Goal: Task Accomplishment & Management: Use online tool/utility

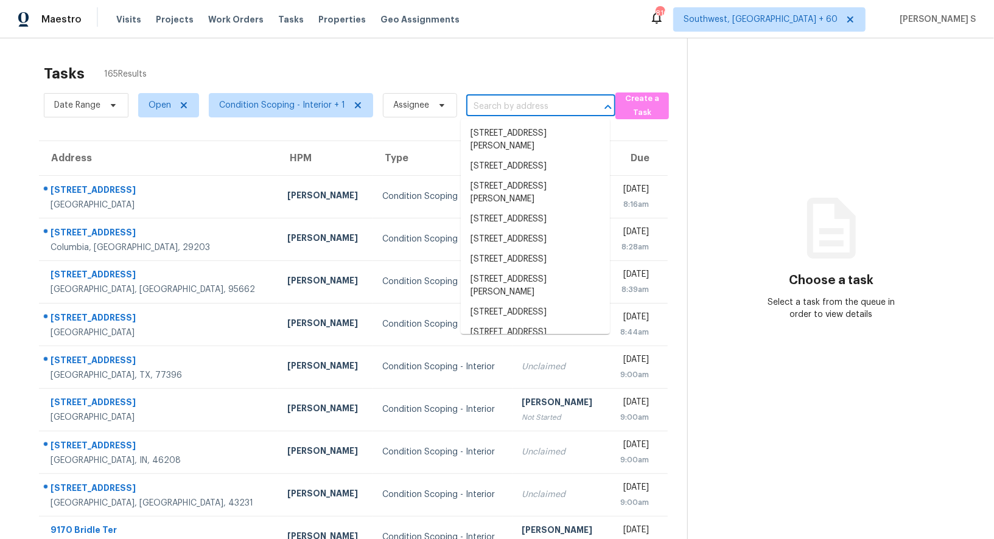
click at [488, 106] on input "text" at bounding box center [523, 106] width 115 height 19
paste input "[STREET_ADDRESS][PERSON_NAME]"
type input "[STREET_ADDRESS][PERSON_NAME]"
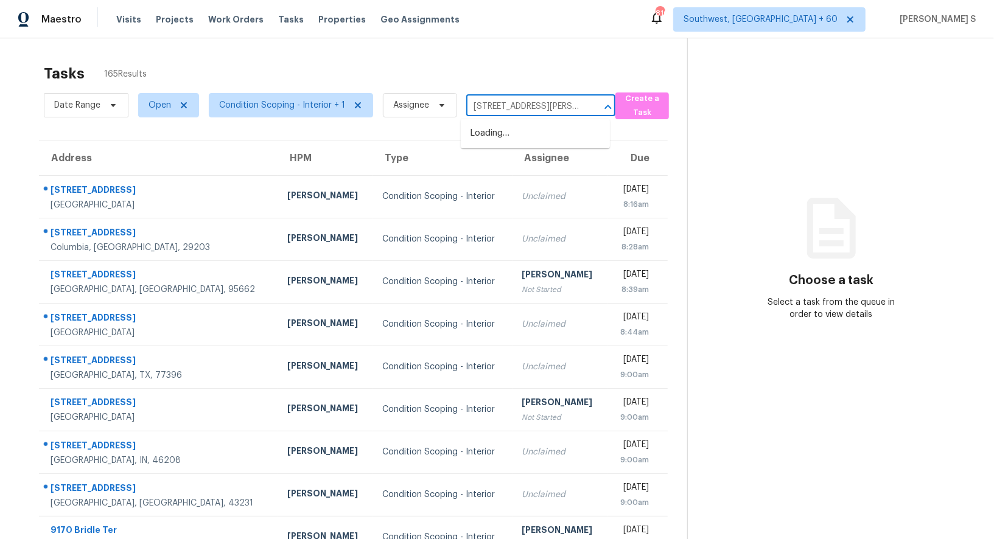
scroll to position [0, 27]
click at [494, 136] on li "[STREET_ADDRESS][PERSON_NAME]" at bounding box center [535, 140] width 149 height 33
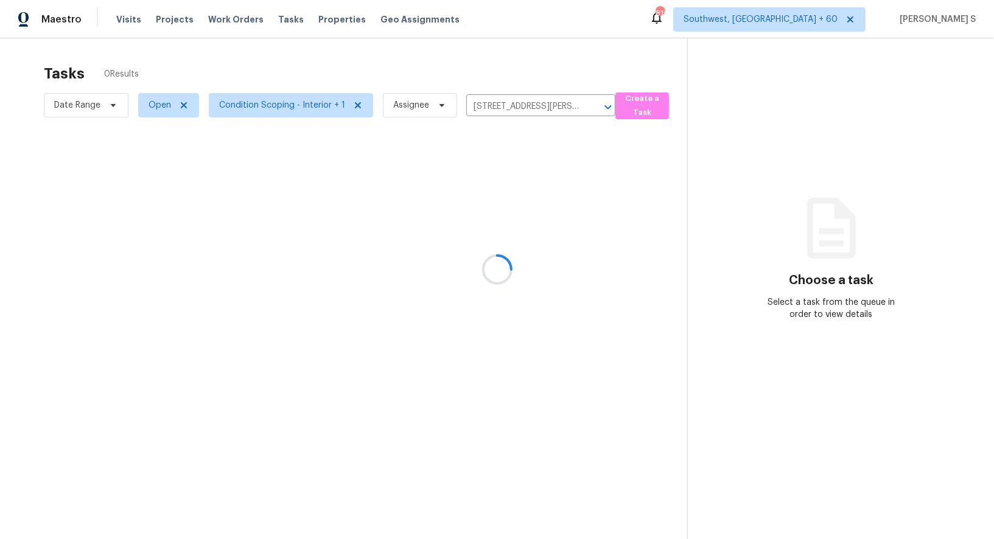
click at [516, 179] on div at bounding box center [497, 269] width 994 height 539
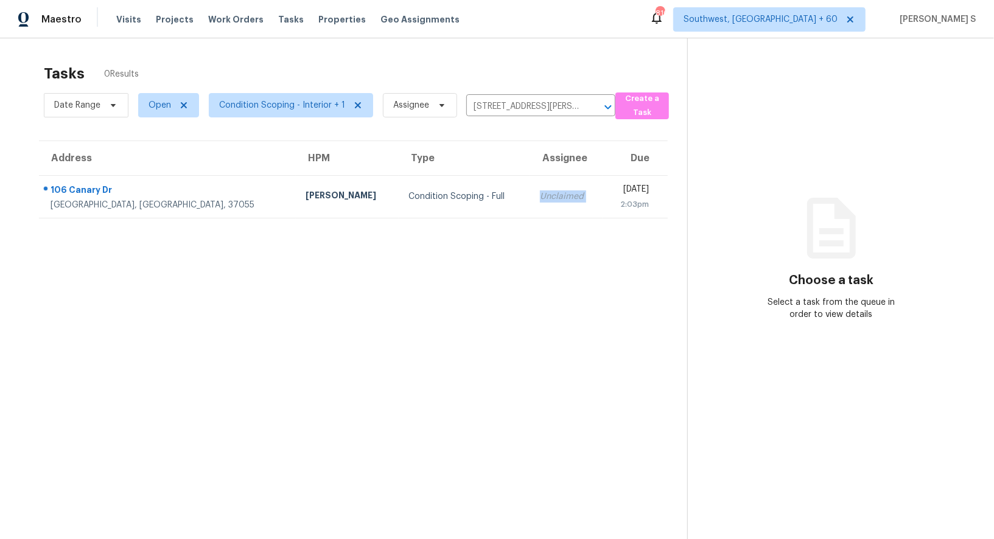
click at [530, 179] on td "Unclaimed" at bounding box center [566, 196] width 72 height 43
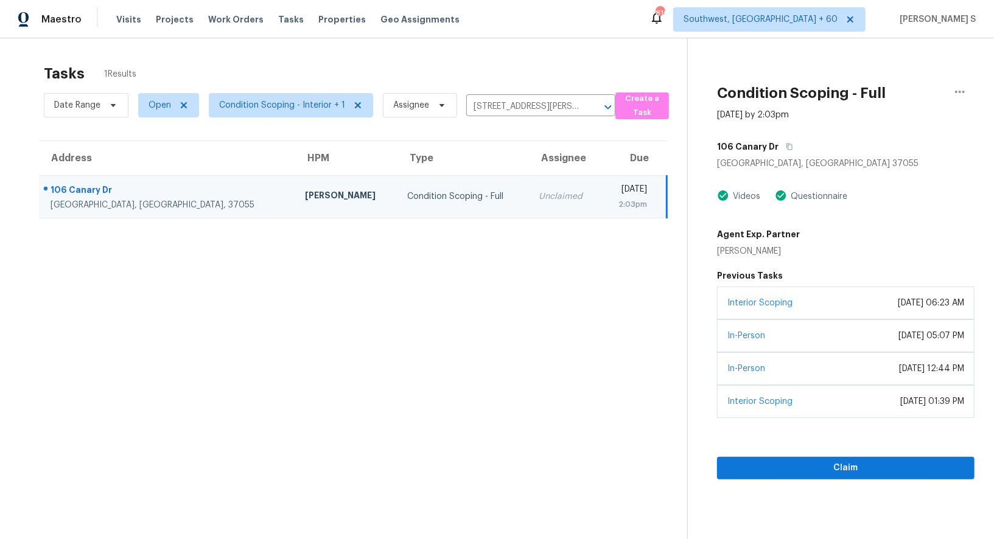
click at [829, 300] on div "Interior Scoping [DATE] 06:23 AM" at bounding box center [846, 303] width 258 height 33
click at [826, 454] on div "Claim" at bounding box center [846, 448] width 258 height 61
click at [781, 457] on button "Claim" at bounding box center [846, 468] width 258 height 23
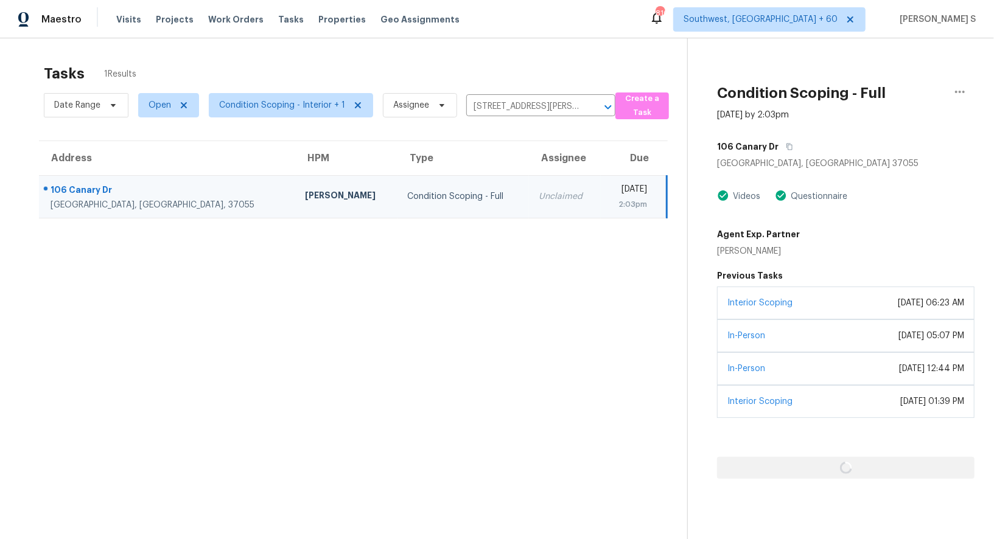
click at [198, 252] on section "Tasks 1 Results Date Range Open Condition Scoping - Interior + 1 Assignee [STRE…" at bounding box center [353, 318] width 668 height 520
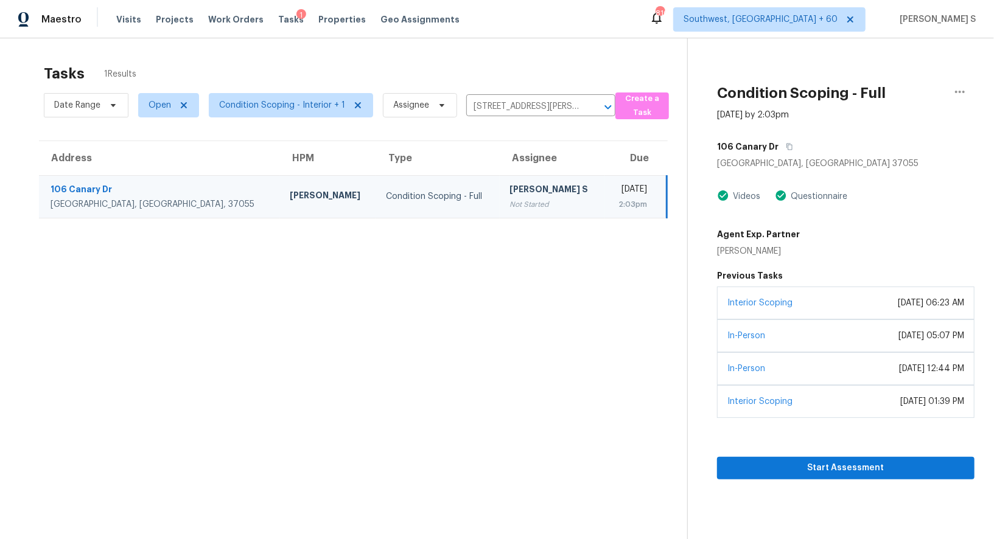
scroll to position [38, 0]
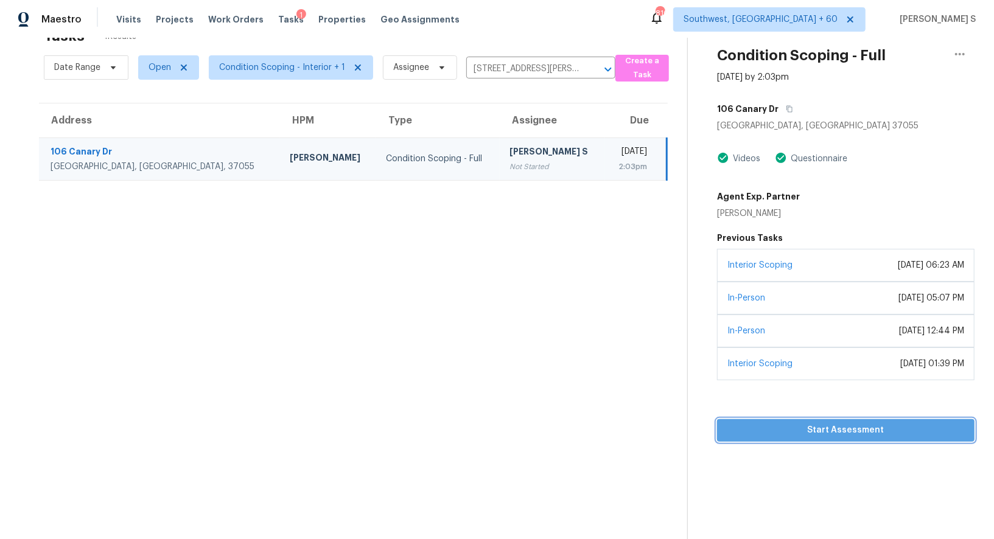
click at [826, 432] on span "Start Assessment" at bounding box center [846, 430] width 238 height 15
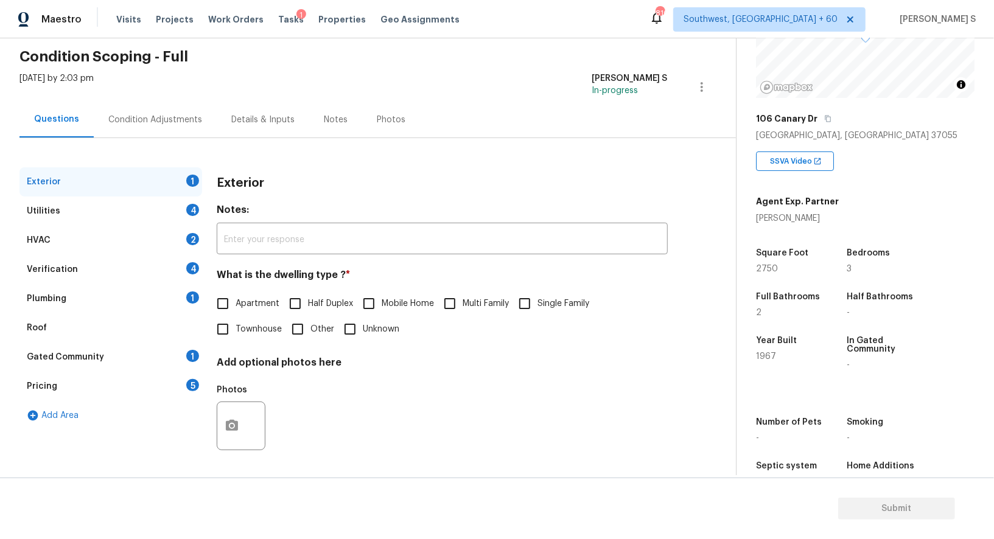
scroll to position [167, 0]
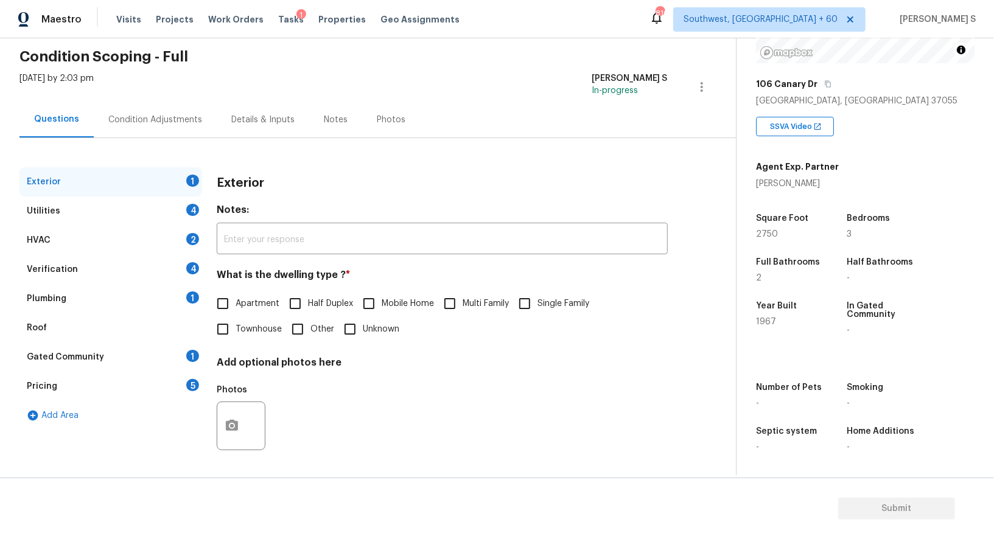
click at [517, 294] on input "Single Family" at bounding box center [525, 304] width 26 height 26
checkbox input "true"
click at [186, 217] on div "Utilities 4" at bounding box center [110, 211] width 183 height 29
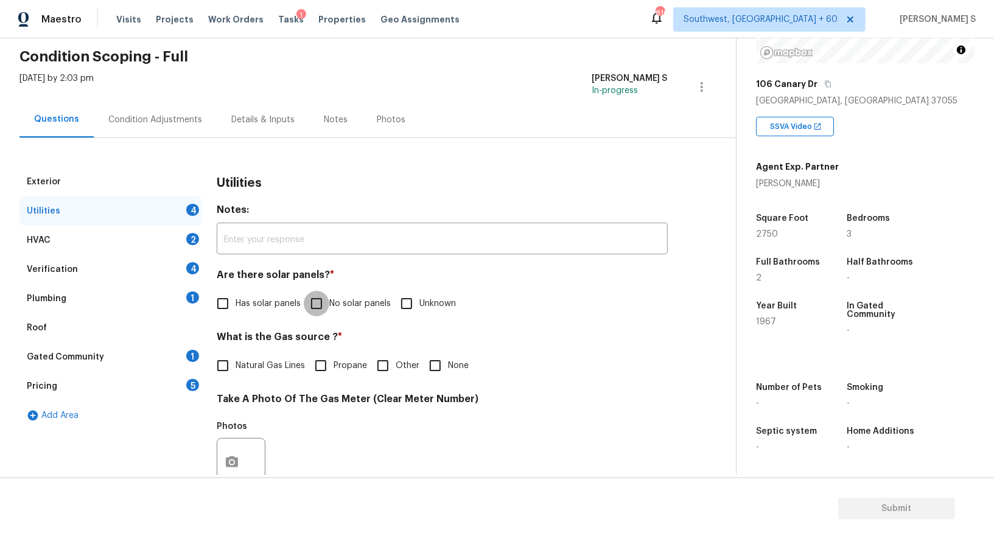
click at [312, 300] on input "No solar panels" at bounding box center [317, 304] width 26 height 26
checkbox input "true"
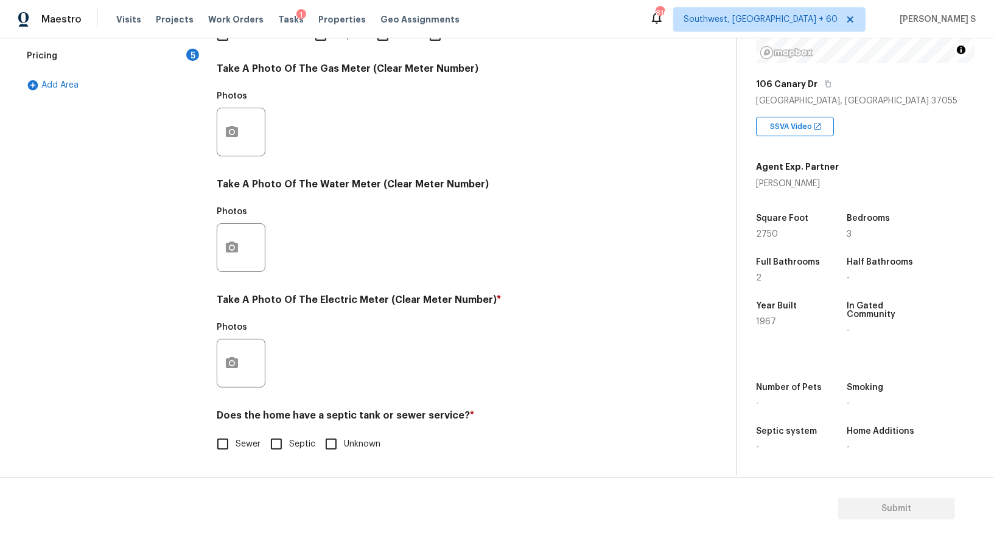
scroll to position [376, 0]
click at [223, 429] on div "Does the home have a septic tank or sewer service? * Sewer Septic Unknown" at bounding box center [442, 433] width 451 height 47
click at [227, 444] on input "Sewer" at bounding box center [223, 445] width 26 height 26
checkbox input "true"
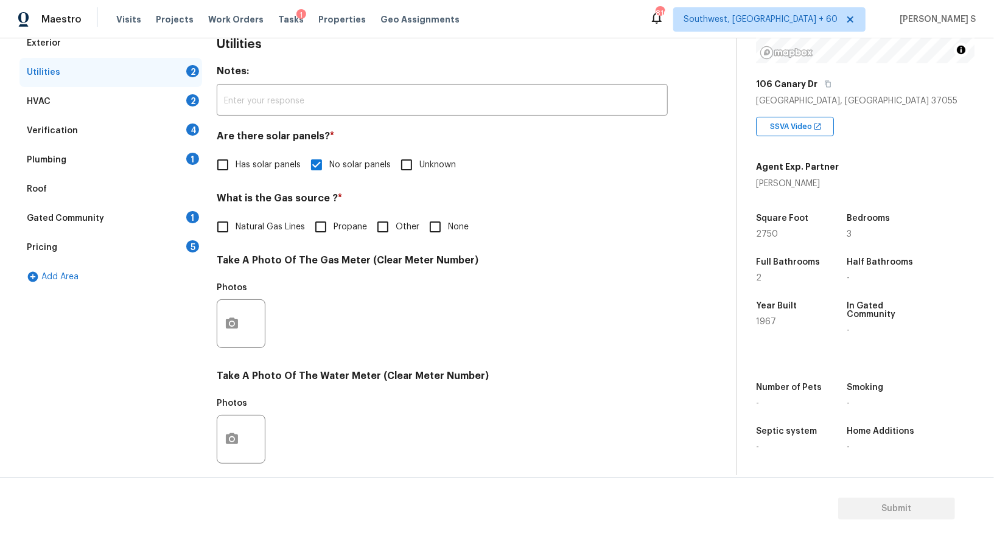
scroll to position [0, 0]
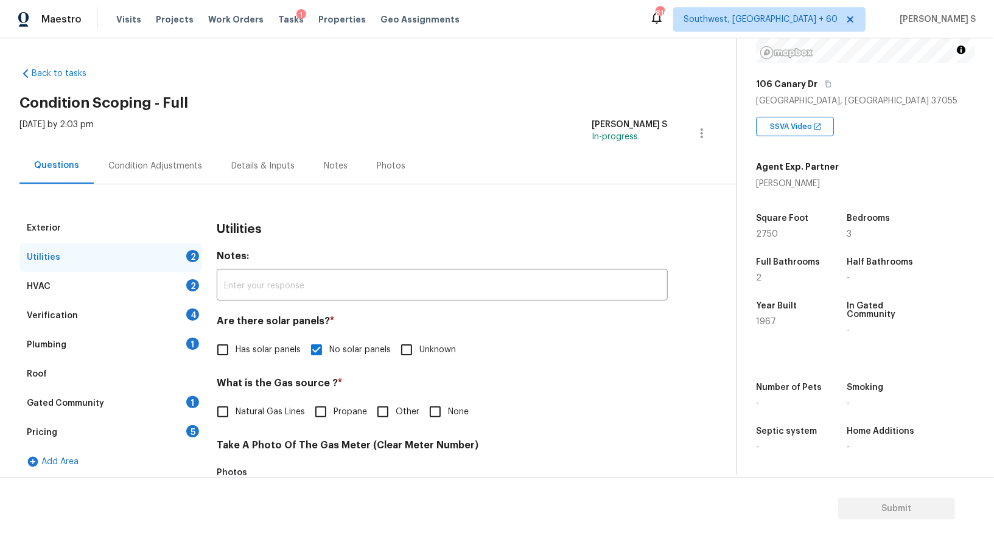
click at [198, 306] on div "Verification 4" at bounding box center [110, 315] width 183 height 29
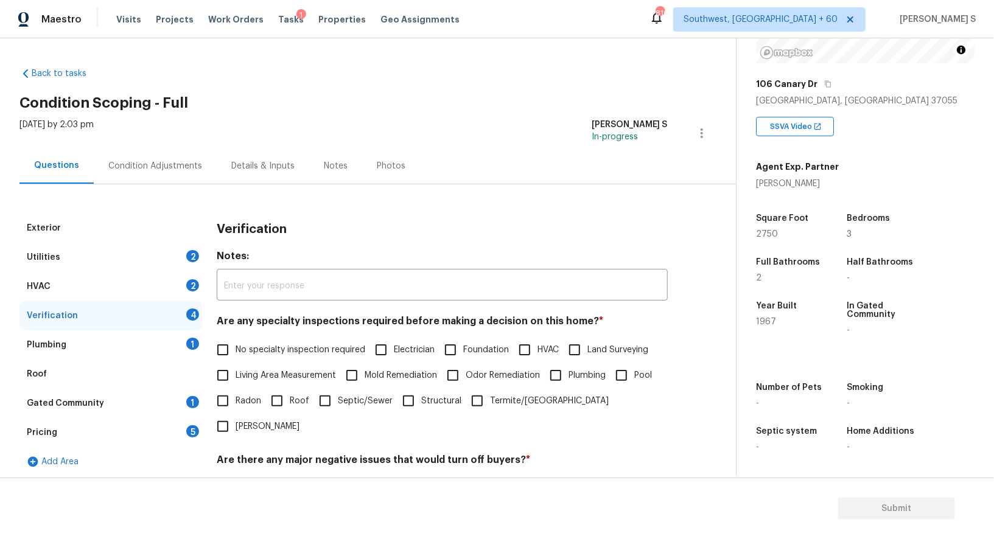
click at [220, 353] on input "No specialty inspection required" at bounding box center [223, 350] width 26 height 26
checkbox input "true"
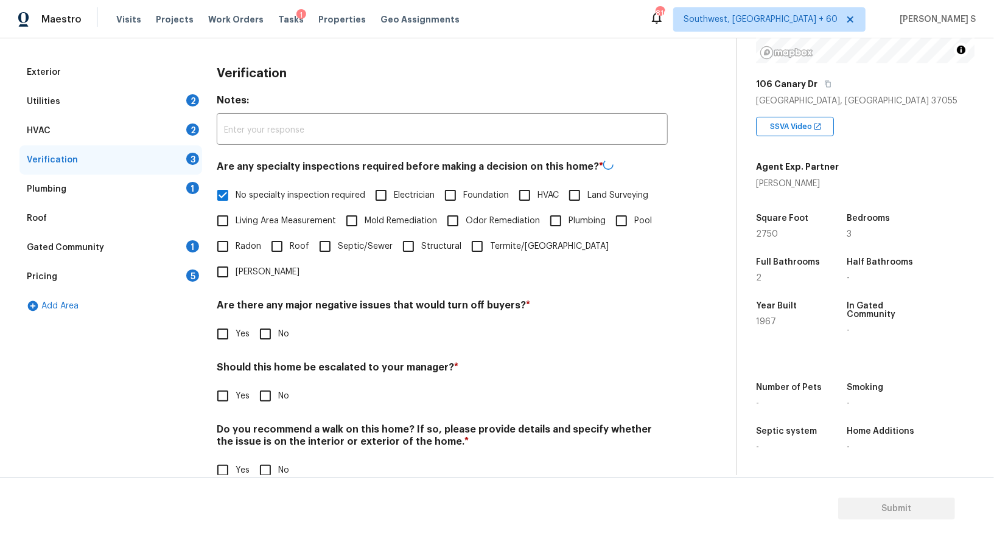
scroll to position [155, 0]
click at [274, 321] on input "No" at bounding box center [266, 334] width 26 height 26
checkbox input "true"
click at [257, 457] on input "No" at bounding box center [266, 470] width 26 height 26
checkbox input "true"
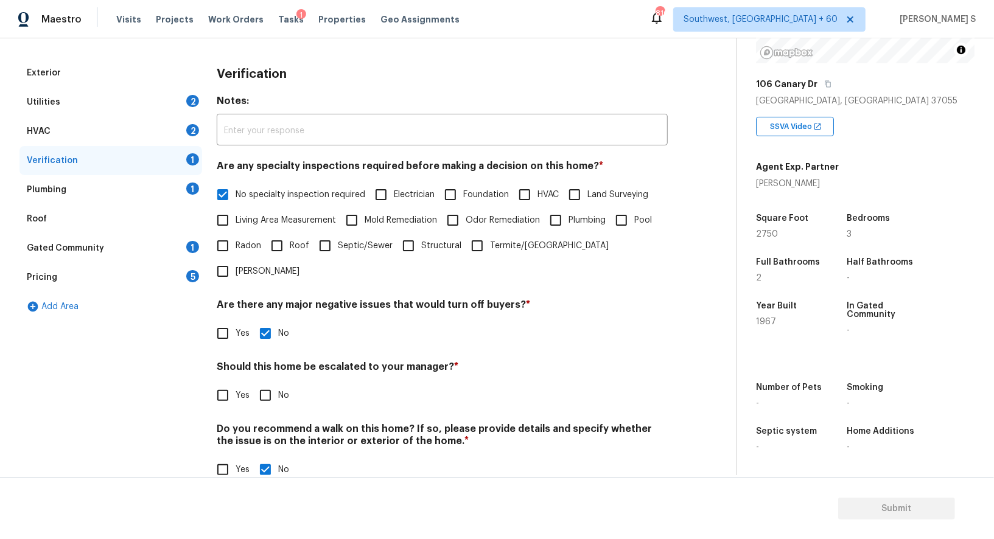
scroll to position [0, 0]
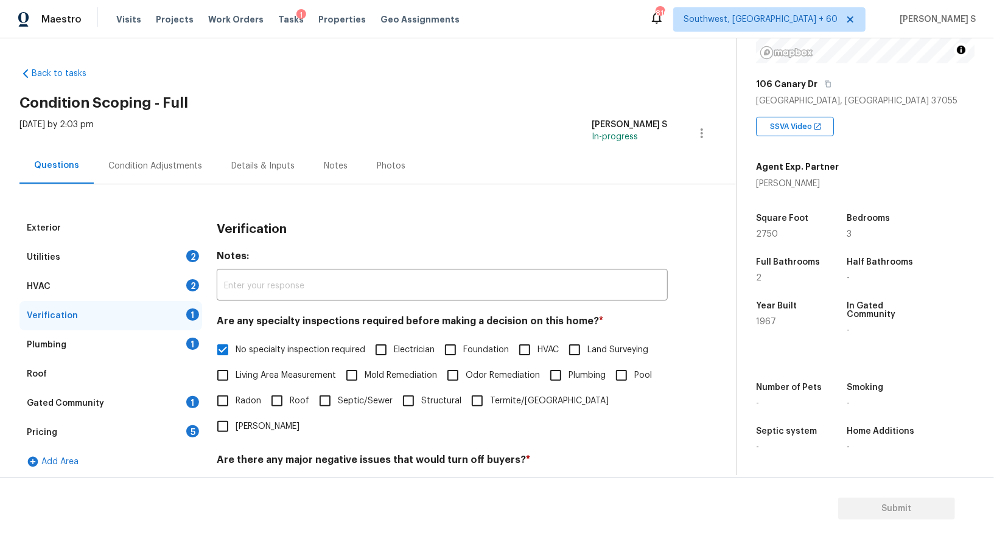
click at [192, 335] on div "Plumbing 1" at bounding box center [110, 345] width 183 height 29
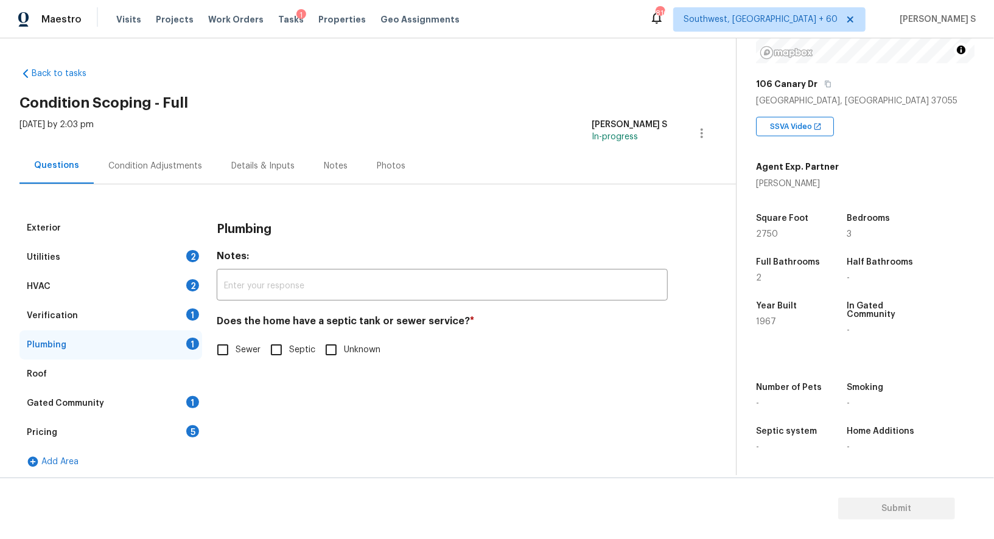
click at [239, 351] on span "Sewer" at bounding box center [248, 350] width 25 height 13
click at [236, 351] on input "Sewer" at bounding box center [223, 350] width 26 height 26
checkbox input "true"
click at [194, 398] on div "1" at bounding box center [192, 402] width 13 height 12
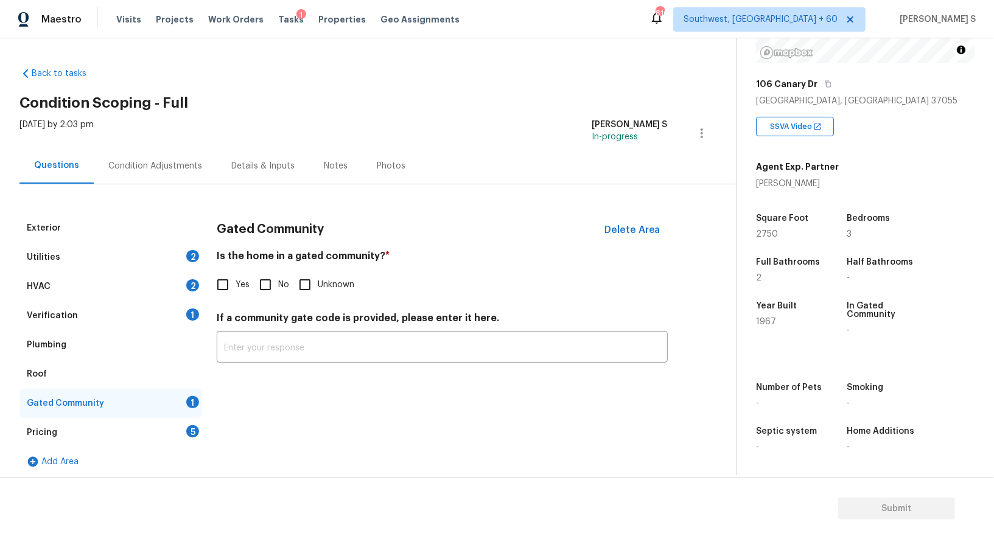
click at [264, 286] on input "No" at bounding box center [266, 285] width 26 height 26
checkbox input "true"
click at [188, 290] on div "HVAC 2" at bounding box center [110, 286] width 183 height 29
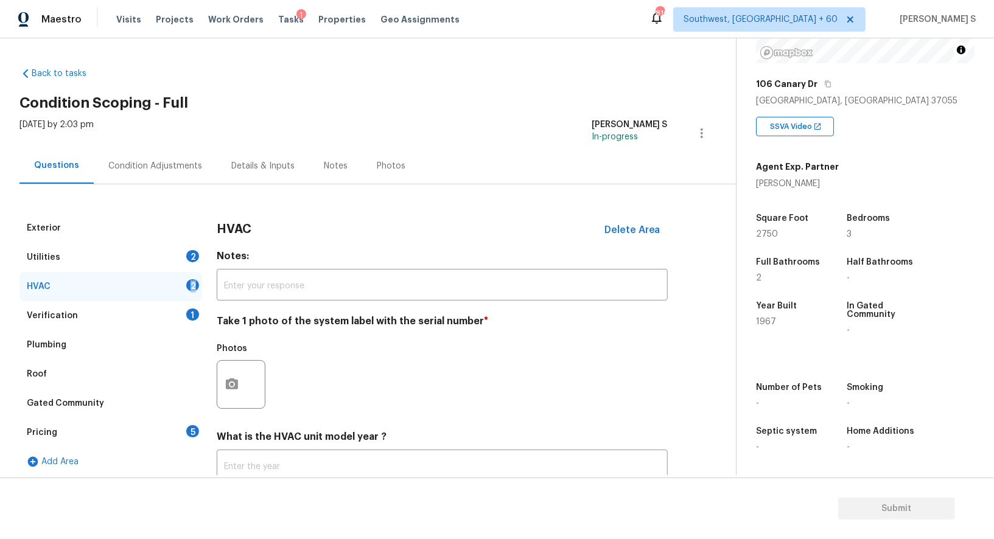
click at [188, 290] on div "HVAC 2" at bounding box center [110, 286] width 183 height 29
click at [245, 376] on button "button" at bounding box center [231, 384] width 29 height 47
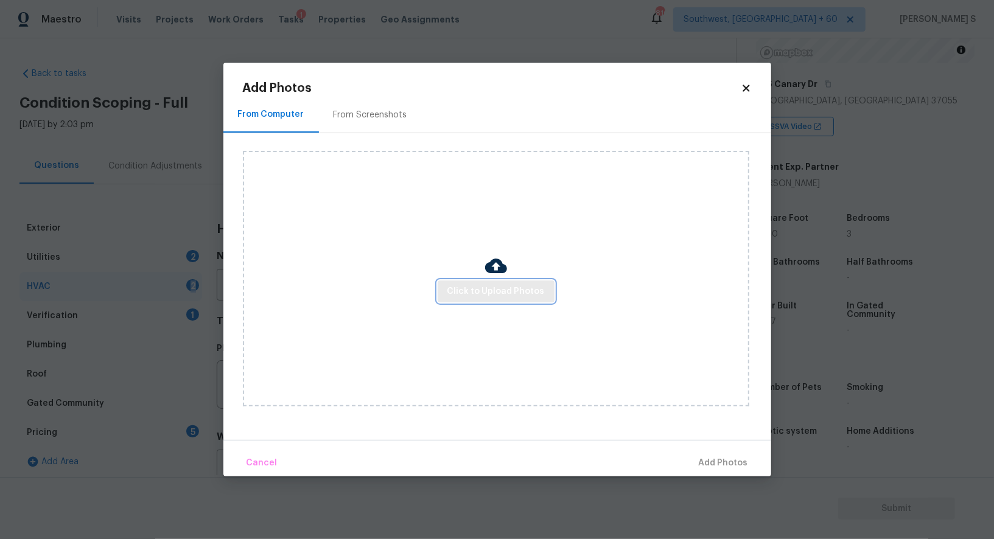
click at [473, 290] on span "Click to Upload Photos" at bounding box center [495, 291] width 97 height 15
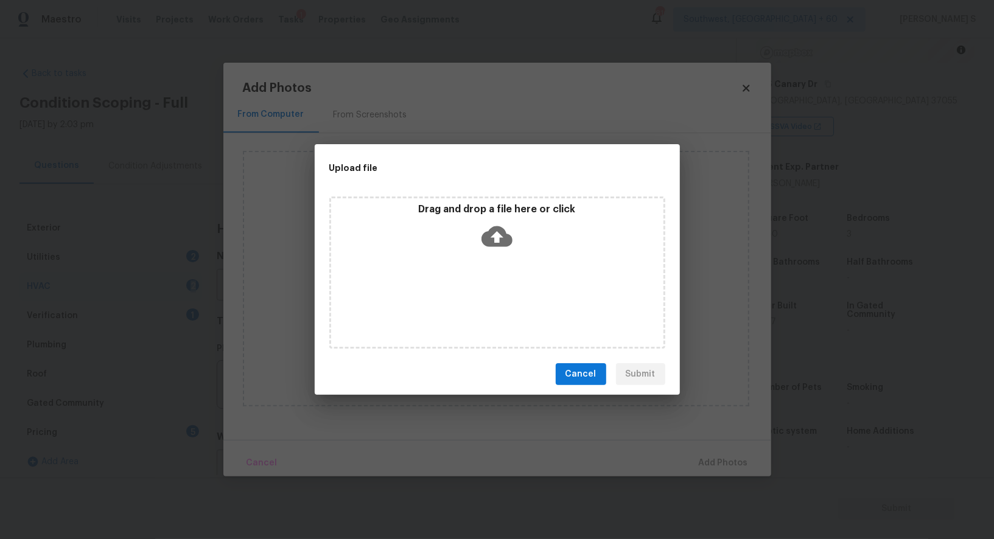
click at [473, 290] on div "Drag and drop a file here or click" at bounding box center [497, 273] width 336 height 152
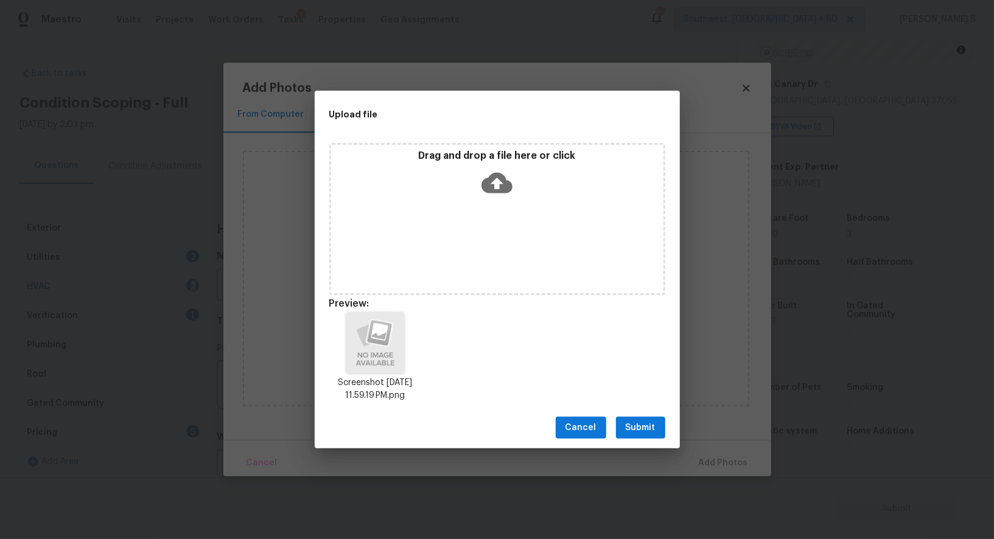
click at [640, 432] on span "Submit" at bounding box center [641, 428] width 30 height 15
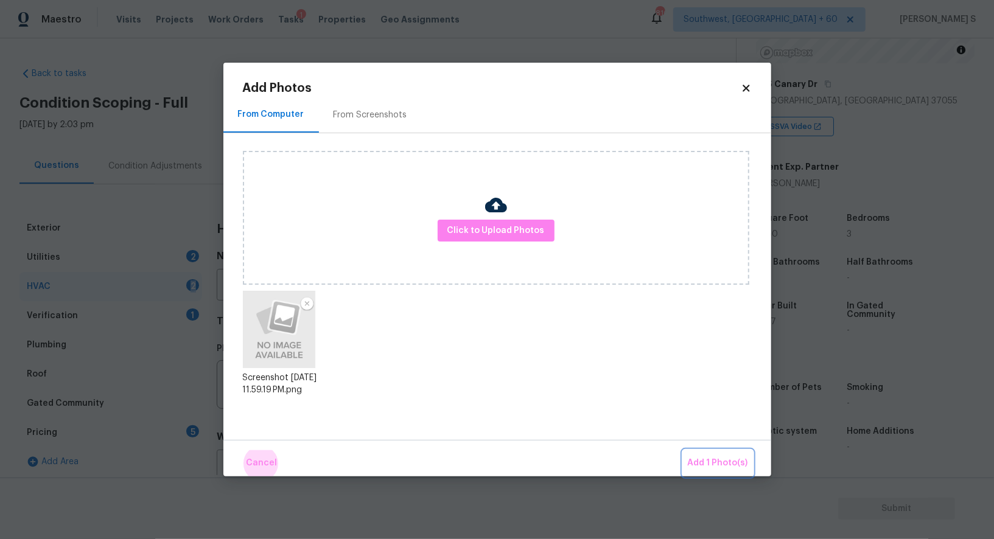
click at [683, 451] on button "Add 1 Photo(s)" at bounding box center [718, 464] width 70 height 26
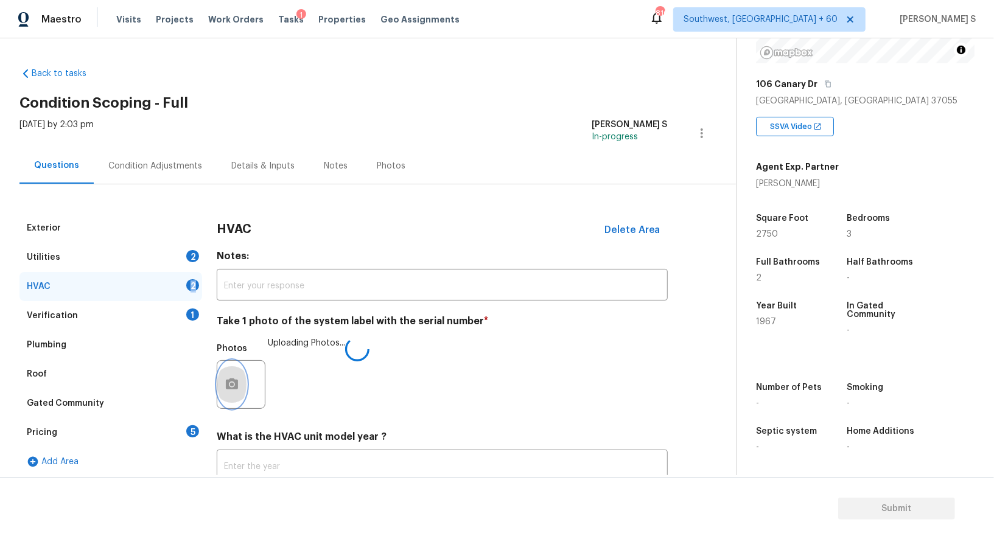
scroll to position [86, 0]
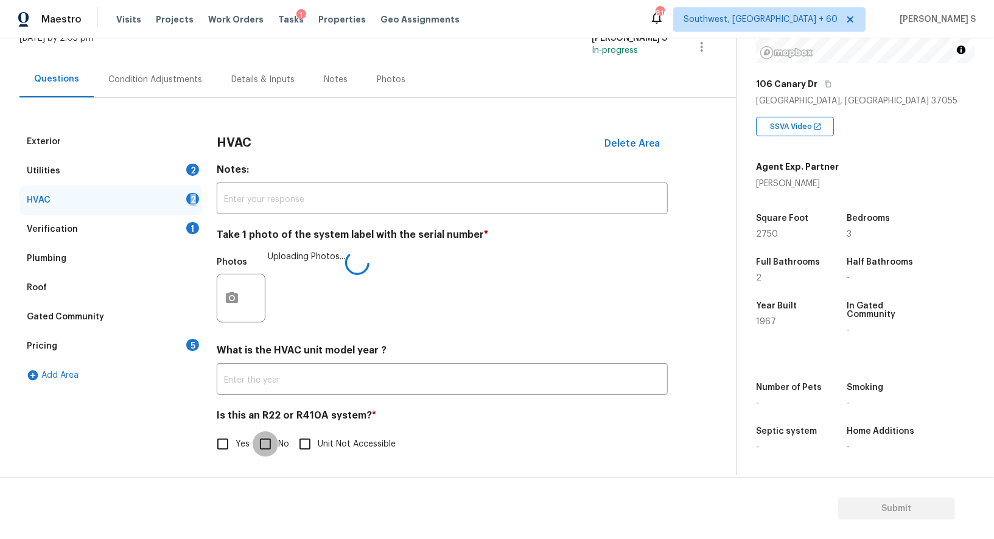
click at [276, 434] on input "No" at bounding box center [266, 445] width 26 height 26
checkbox input "true"
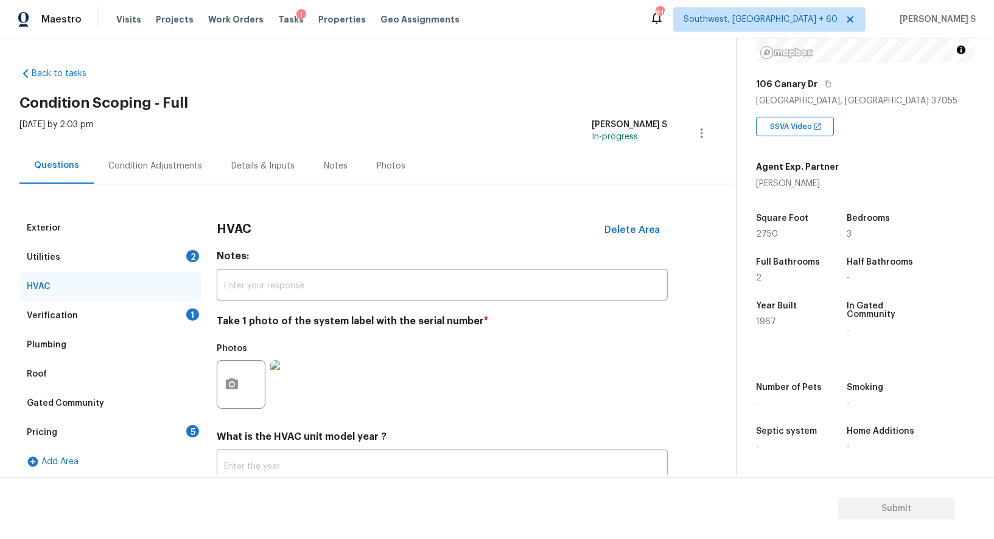
click at [189, 254] on div "2" at bounding box center [192, 256] width 13 height 12
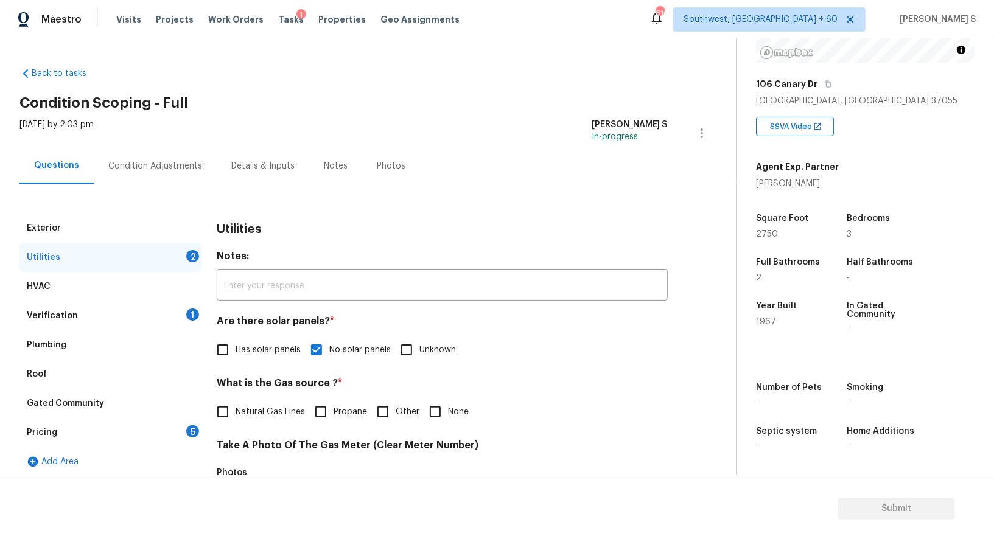
scroll to position [376, 0]
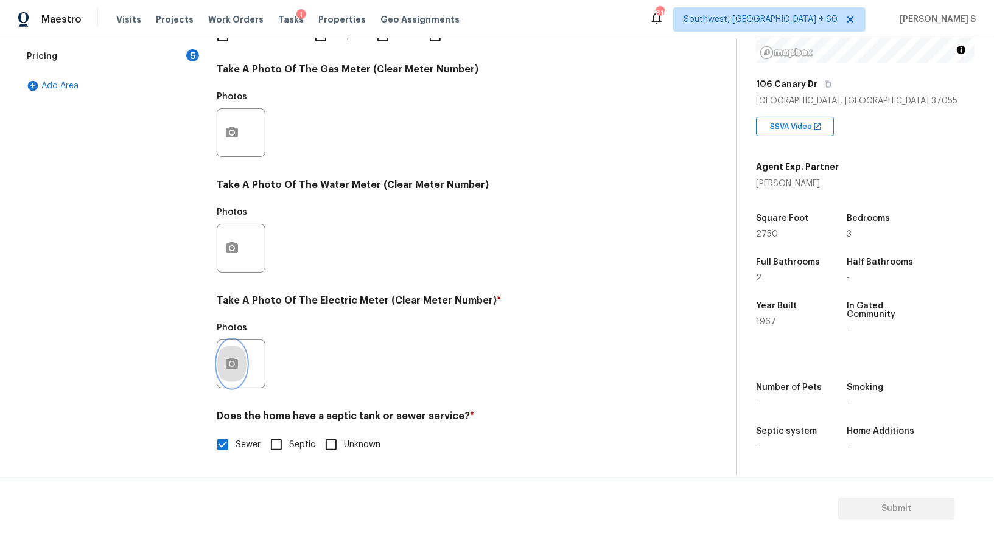
click at [231, 364] on circle "button" at bounding box center [232, 364] width 4 height 4
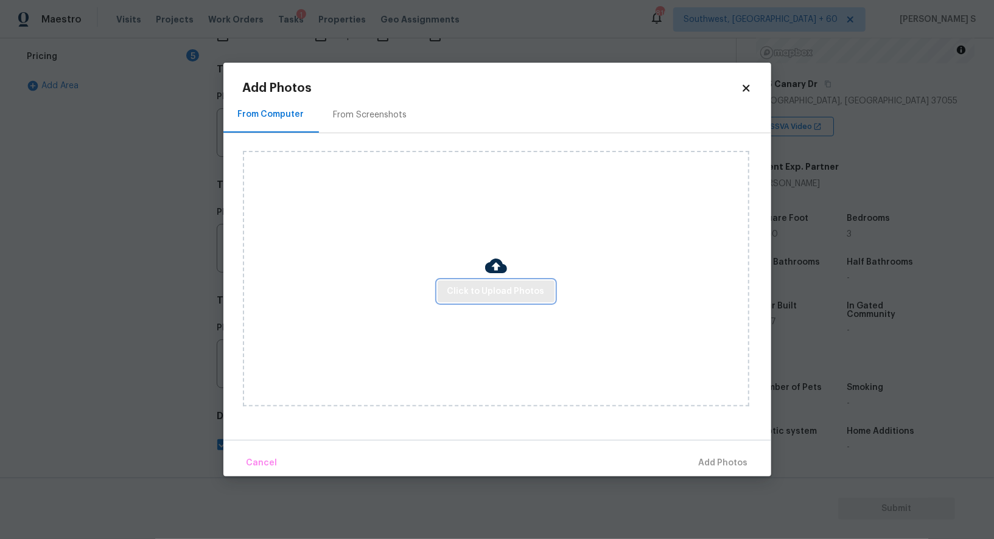
click at [520, 293] on span "Click to Upload Photos" at bounding box center [495, 291] width 97 height 15
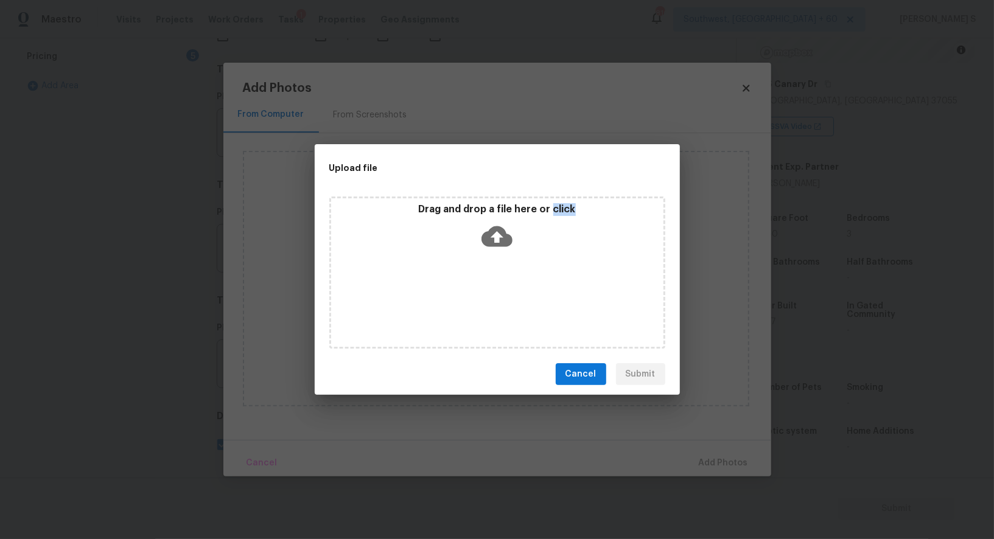
click at [520, 293] on div "Drag and drop a file here or click" at bounding box center [497, 273] width 336 height 152
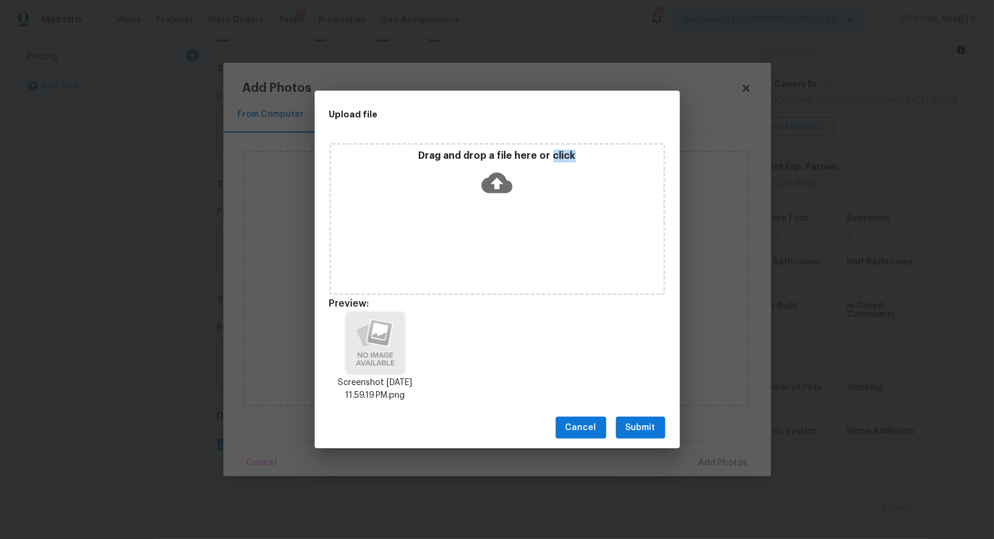
click at [653, 427] on span "Submit" at bounding box center [641, 428] width 30 height 15
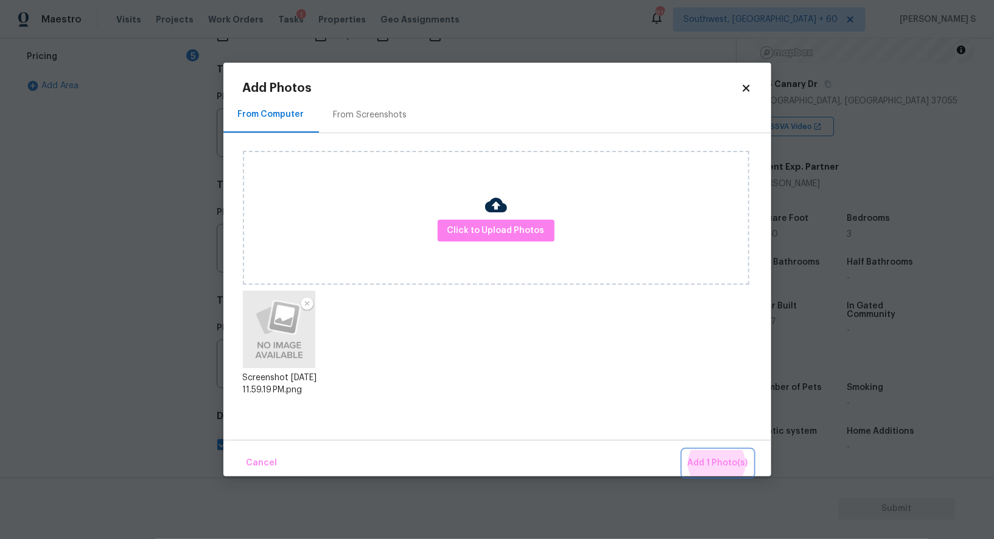
click at [683, 451] on button "Add 1 Photo(s)" at bounding box center [718, 464] width 70 height 26
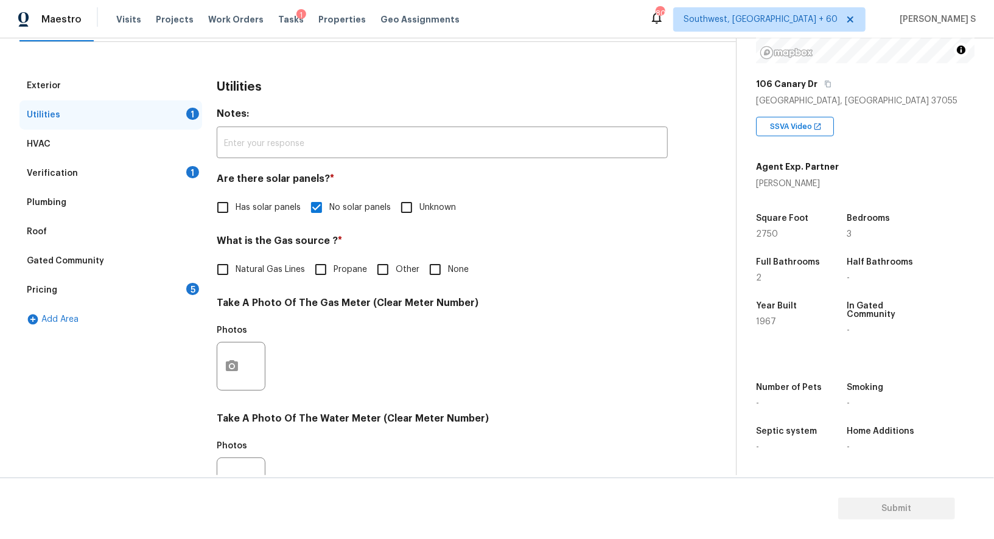
scroll to position [167, 0]
click at [180, 286] on div "Pricing 5" at bounding box center [110, 290] width 183 height 29
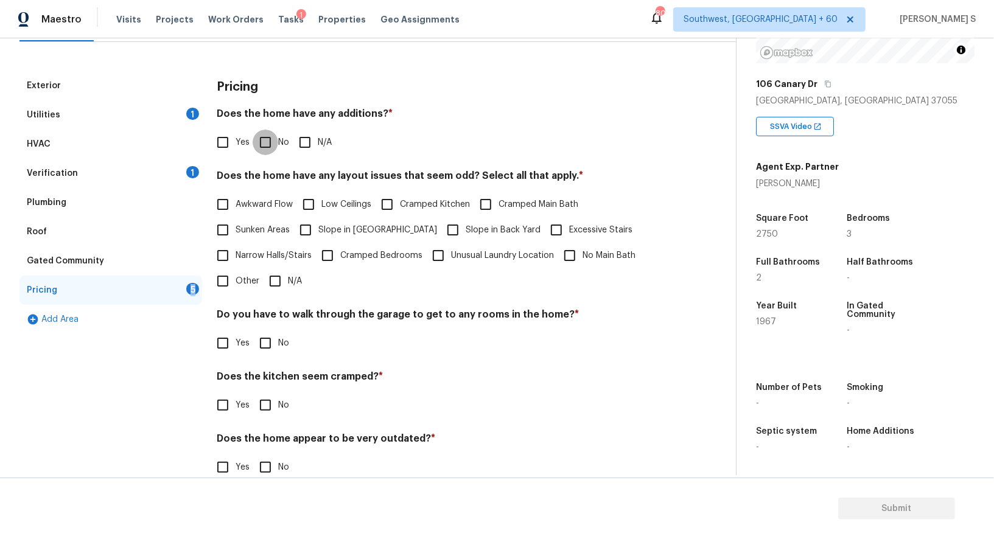
click at [273, 151] on input "No" at bounding box center [266, 143] width 26 height 26
checkbox input "true"
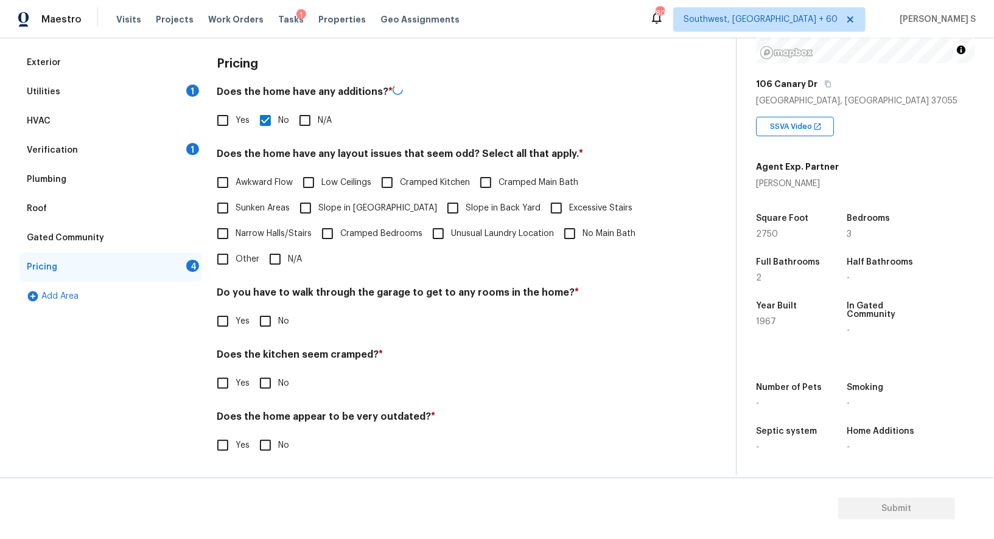
click at [275, 312] on input "No" at bounding box center [266, 322] width 26 height 26
checkbox input "true"
click at [253, 371] on input "No" at bounding box center [266, 384] width 26 height 26
checkbox input "true"
click at [253, 433] on input "No" at bounding box center [266, 446] width 26 height 26
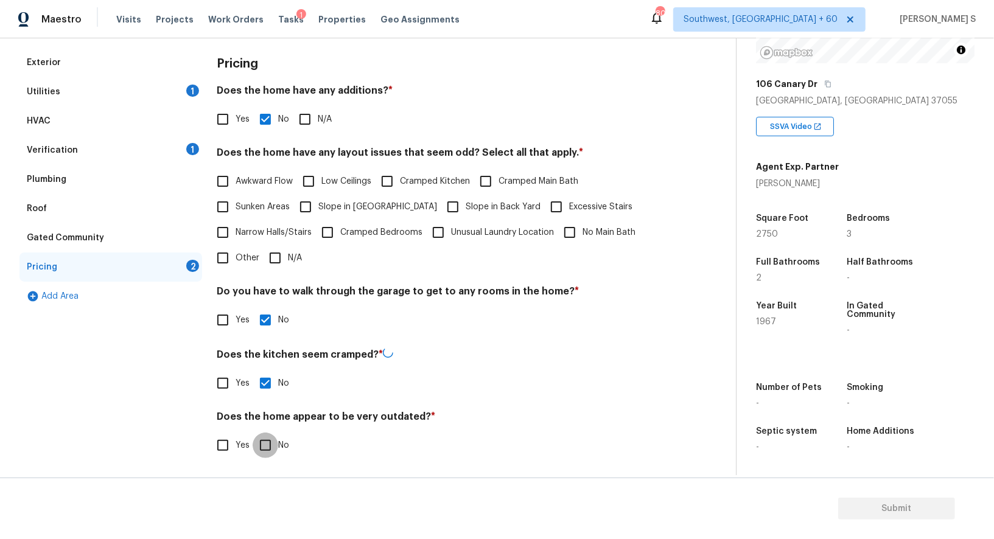
checkbox input "true"
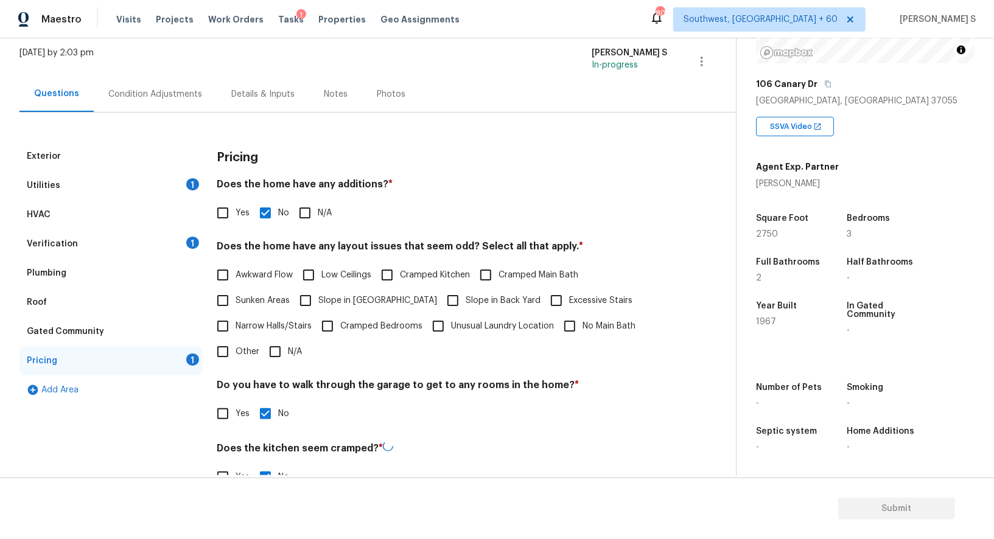
scroll to position [0, 0]
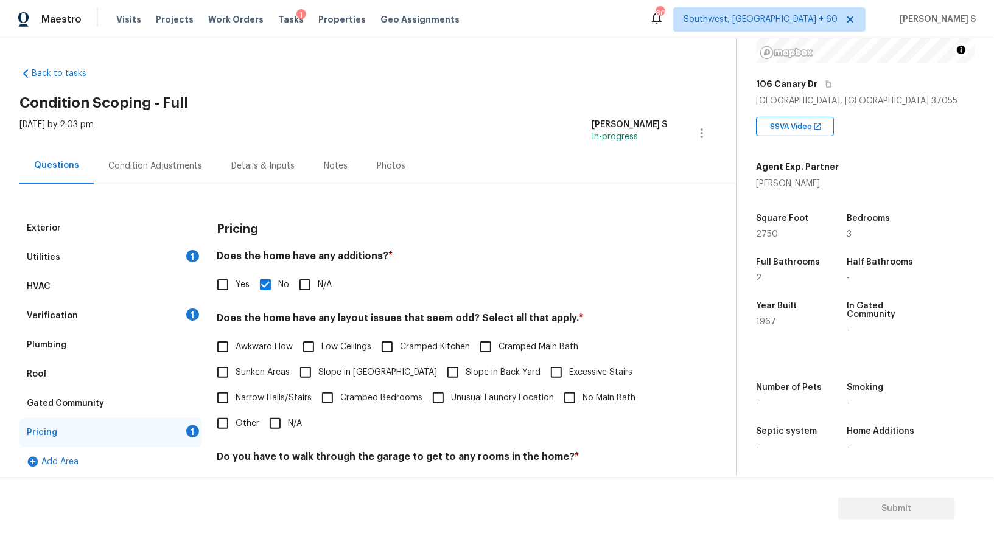
click at [341, 368] on span "Slope in [GEOGRAPHIC_DATA]" at bounding box center [377, 373] width 119 height 13
click at [318, 368] on input "Slope in [GEOGRAPHIC_DATA]" at bounding box center [306, 373] width 26 height 26
checkbox input "true"
click at [440, 368] on input "Slope in Back Yard" at bounding box center [453, 374] width 26 height 26
checkbox input "true"
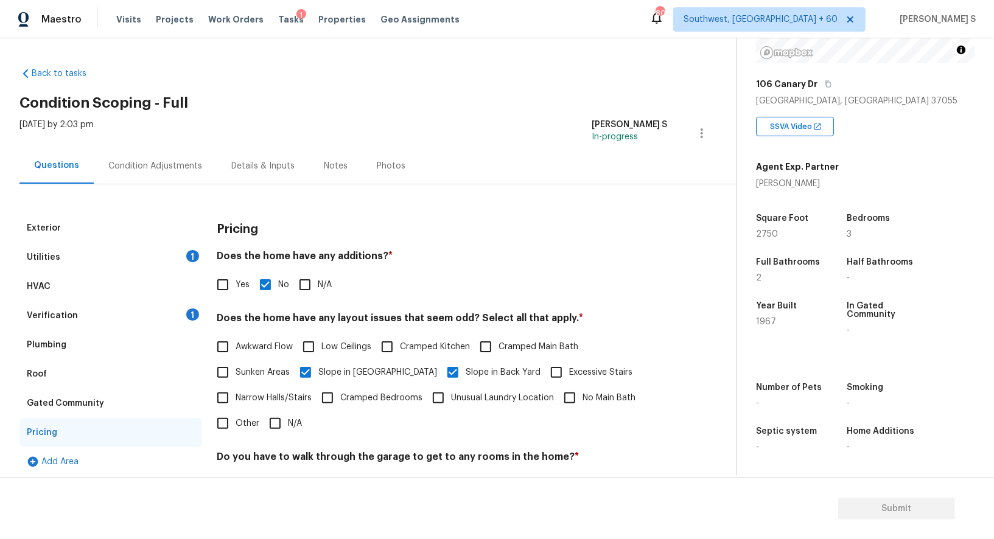
click at [94, 144] on div "[DATE] by 2:03 pm" at bounding box center [56, 133] width 74 height 29
click at [129, 155] on div "Condition Adjustments" at bounding box center [155, 166] width 123 height 36
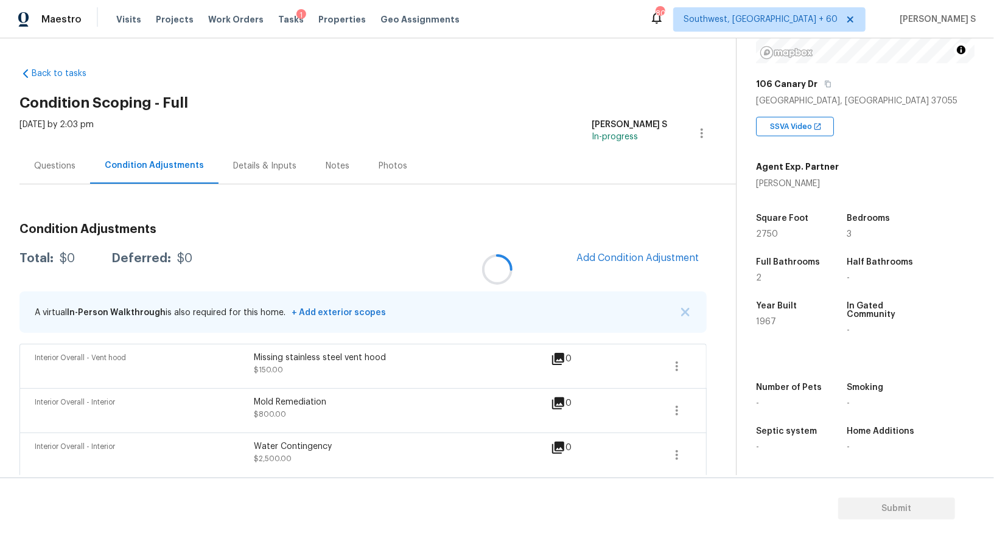
drag, startPoint x: 605, startPoint y: 246, endPoint x: 639, endPoint y: 247, distance: 34.1
click at [605, 247] on div at bounding box center [497, 269] width 994 height 539
click at [664, 254] on div at bounding box center [497, 269] width 994 height 539
click at [662, 258] on span "Add Condition Adjustment" at bounding box center [638, 258] width 123 height 11
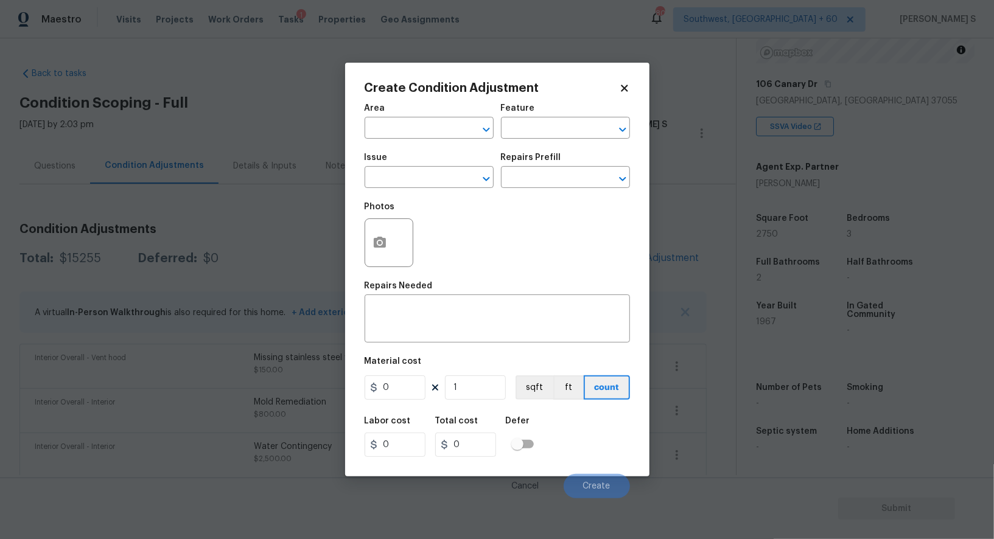
click at [363, 247] on div "Create Condition Adjustment Area ​ Feature ​ Issue ​ Repairs Prefill ​ Photos R…" at bounding box center [497, 270] width 304 height 414
click at [382, 247] on icon "button" at bounding box center [380, 242] width 12 height 11
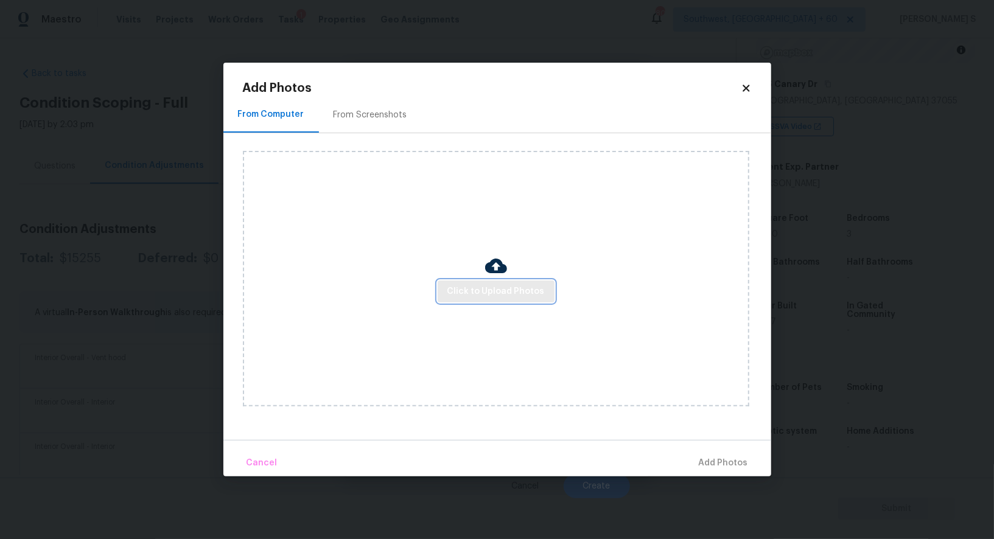
click at [527, 295] on span "Click to Upload Photos" at bounding box center [495, 291] width 97 height 15
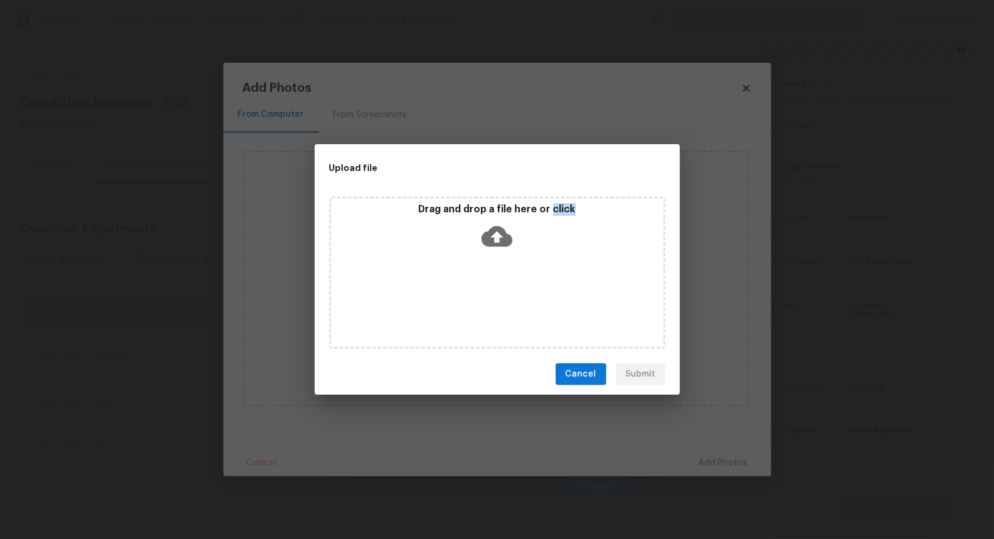
click at [527, 295] on div "Drag and drop a file here or click" at bounding box center [497, 273] width 336 height 152
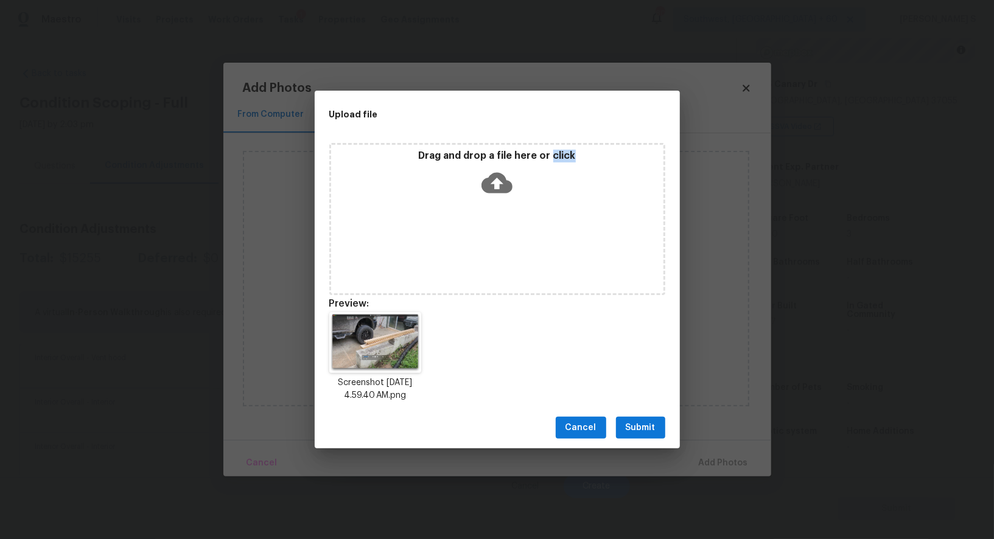
click at [661, 423] on button "Submit" at bounding box center [640, 428] width 49 height 23
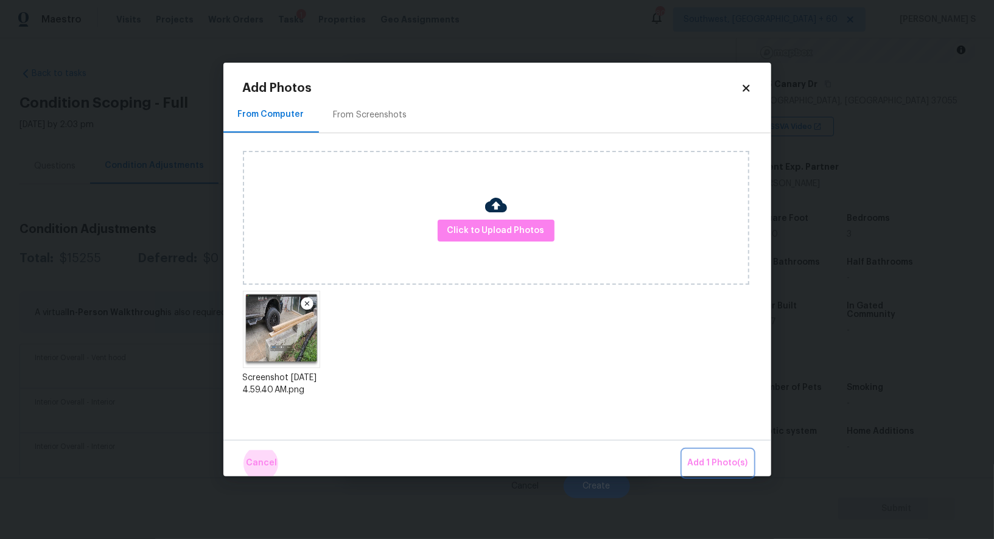
click at [683, 451] on button "Add 1 Photo(s)" at bounding box center [718, 464] width 70 height 26
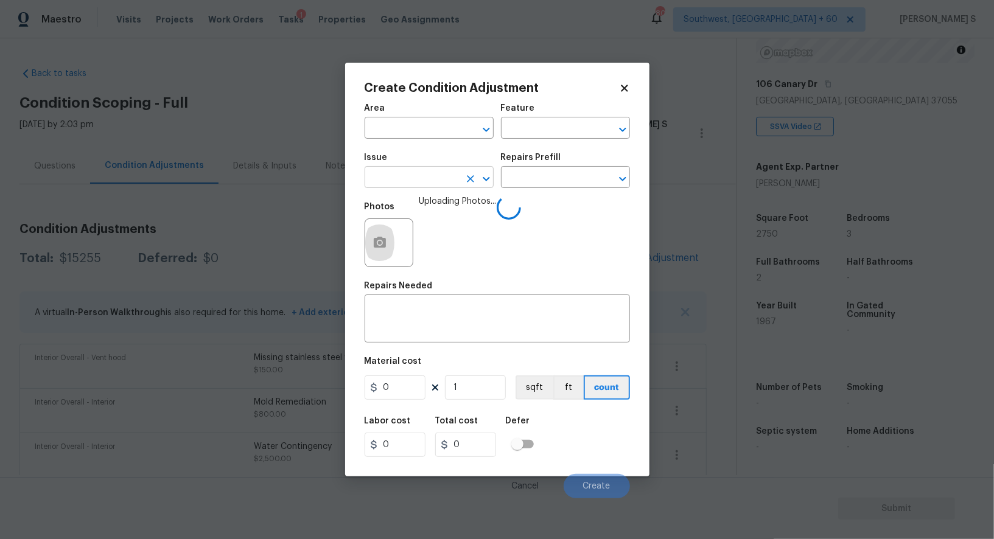
click at [443, 175] on input "text" at bounding box center [412, 178] width 95 height 19
type input "Retain wall repairs"
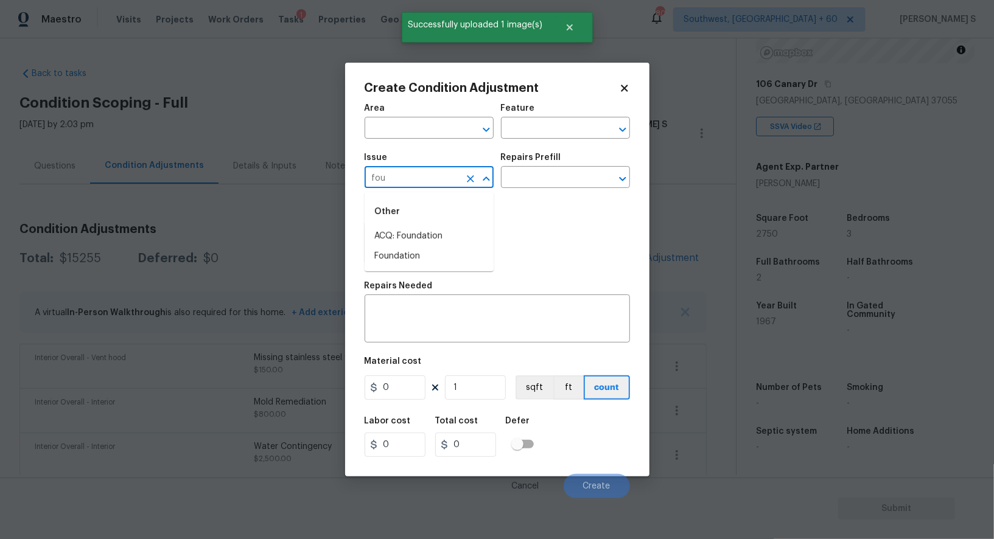
type input "foun"
type input "Foundation"
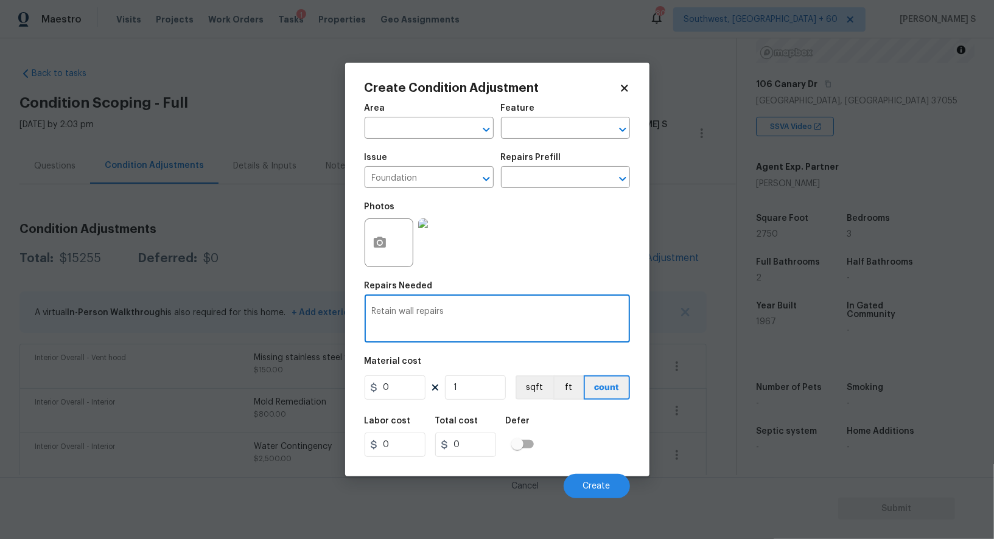
type textarea "Retain wall repairs"
click at [413, 385] on input "0" at bounding box center [395, 388] width 61 height 24
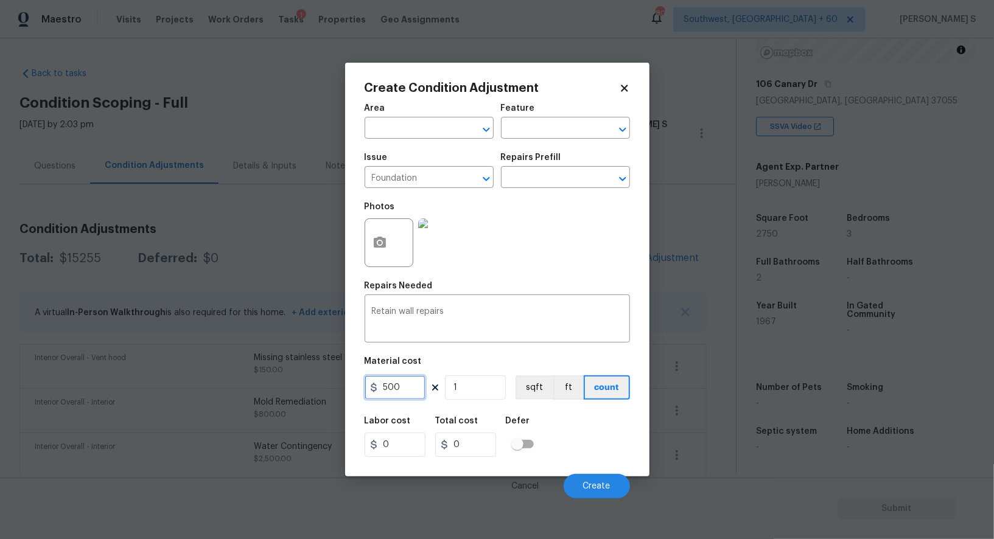
type input "500"
click at [608, 461] on div "Labor cost 0 Total cost 500 Defer" at bounding box center [497, 437] width 265 height 55
click at [608, 482] on button "Create" at bounding box center [597, 486] width 66 height 24
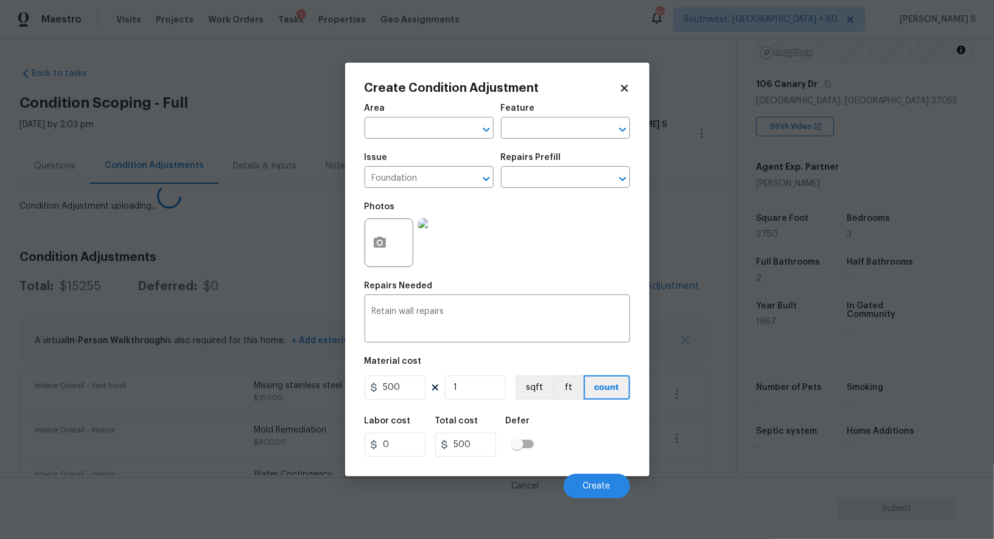
click at [237, 394] on body "Maestro Visits Projects Work Orders Tasks 1 Properties Geo Assignments [GEOGRAP…" at bounding box center [497, 269] width 994 height 539
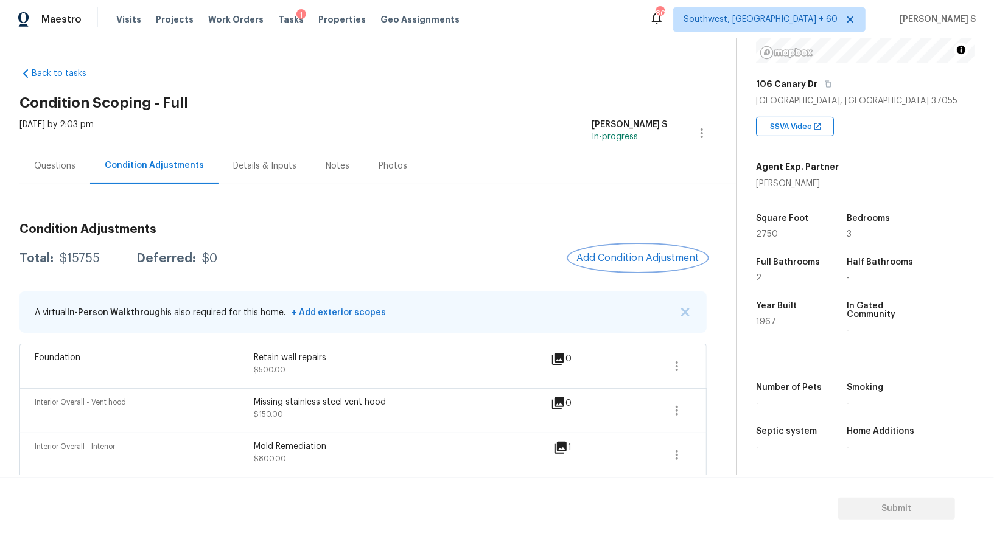
click at [657, 257] on span "Add Condition Adjustment" at bounding box center [638, 258] width 123 height 11
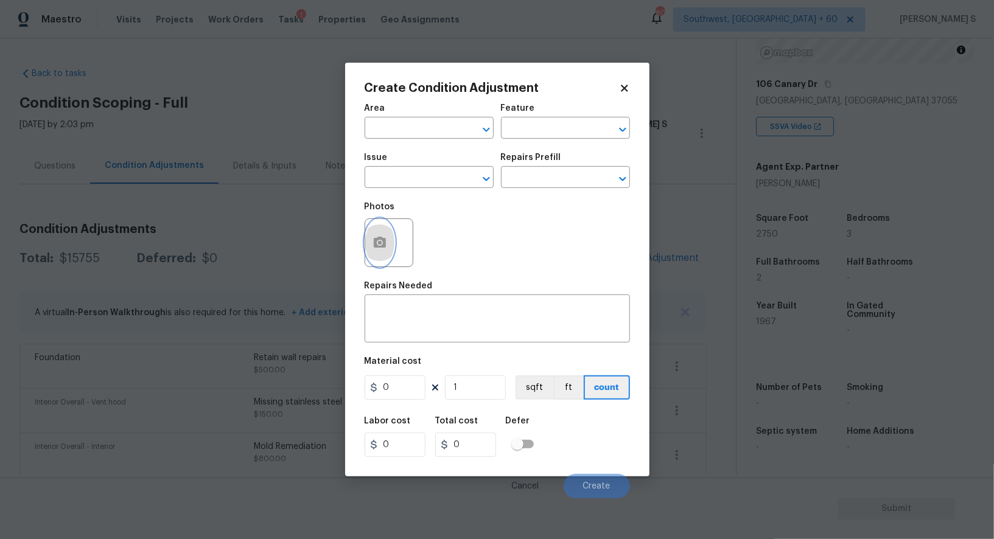
click at [374, 248] on icon "button" at bounding box center [380, 242] width 12 height 11
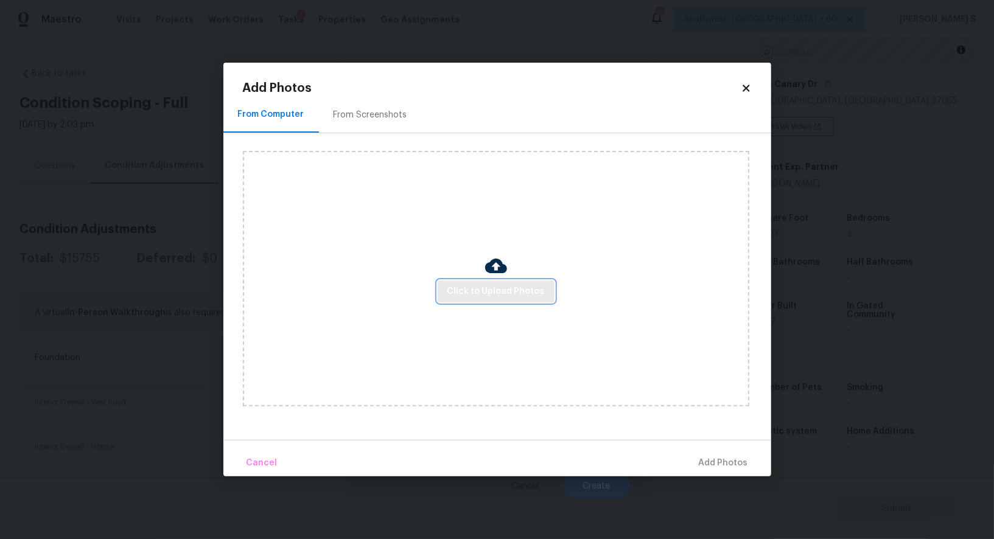
click at [500, 282] on button "Click to Upload Photos" at bounding box center [496, 292] width 117 height 23
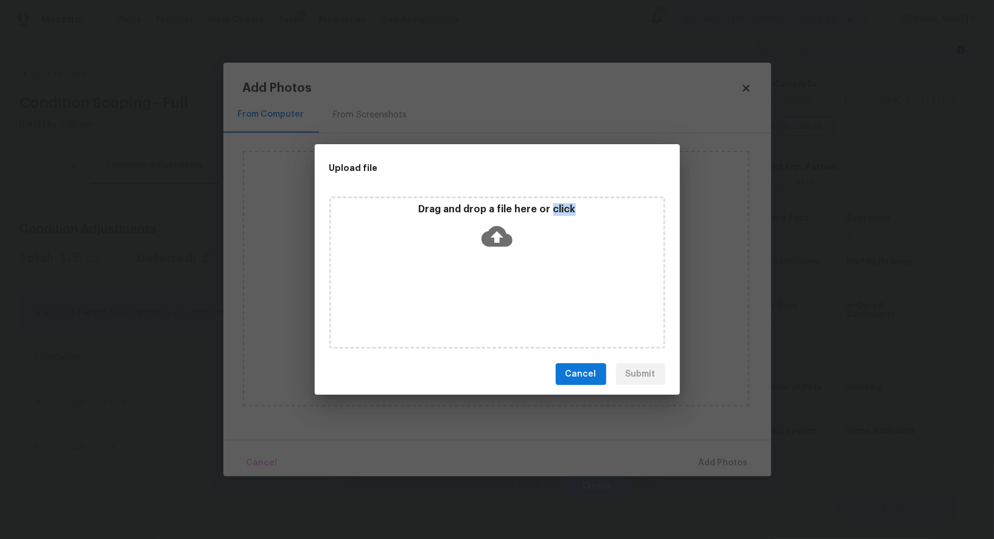
click at [500, 282] on div "Drag and drop a file here or click" at bounding box center [497, 273] width 336 height 152
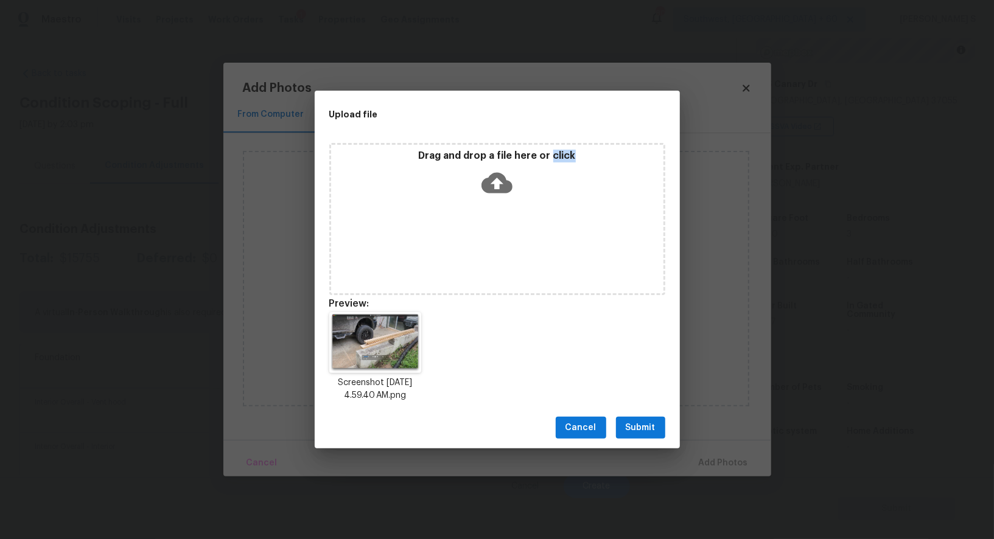
click at [650, 438] on button "Submit" at bounding box center [640, 428] width 49 height 23
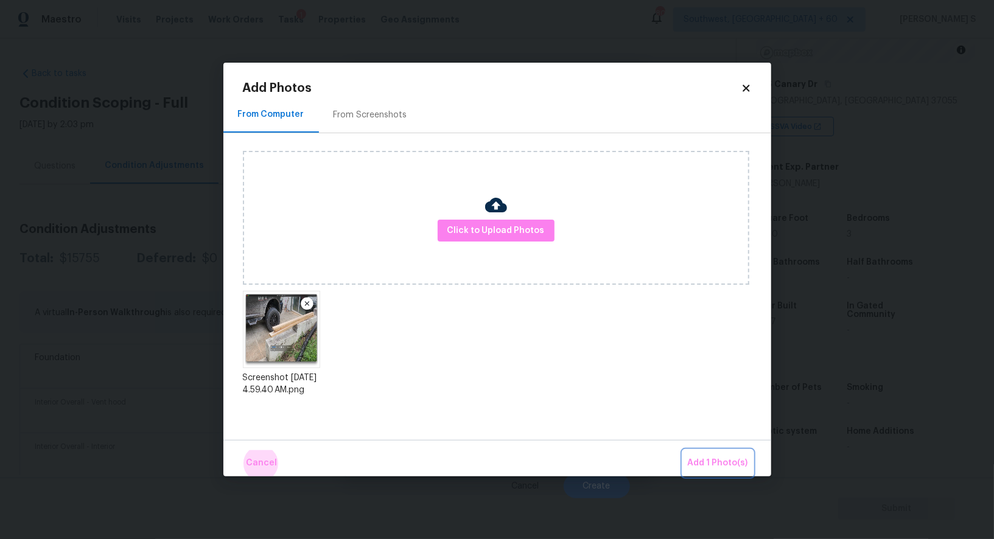
click at [683, 451] on button "Add 1 Photo(s)" at bounding box center [718, 464] width 70 height 26
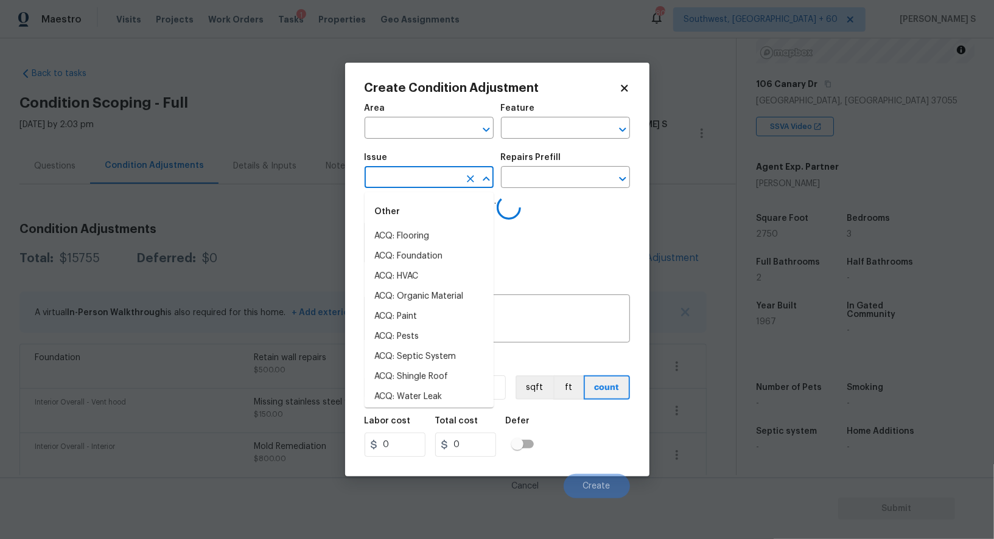
click at [416, 185] on input "text" at bounding box center [412, 178] width 95 height 19
type input "wall"
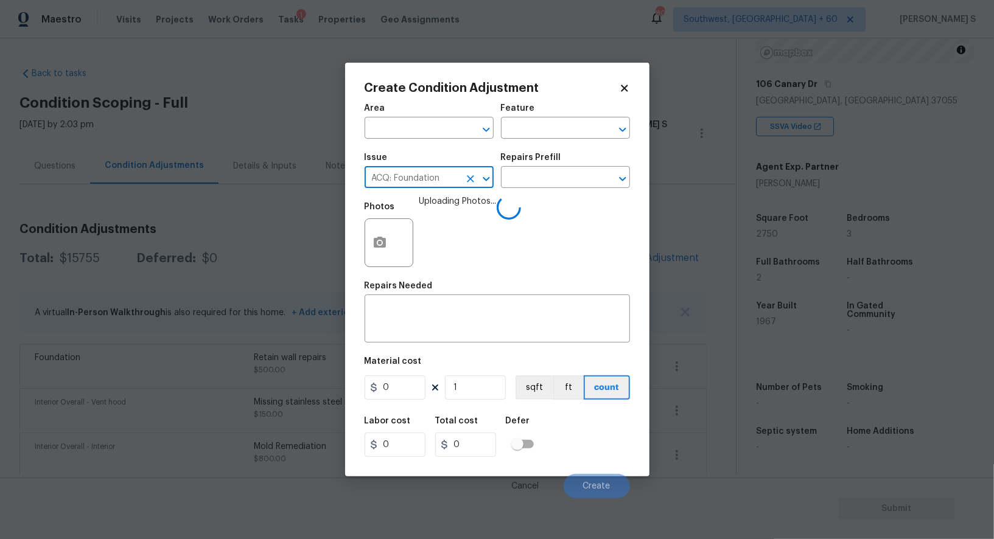
type input "ACQ: Foundation"
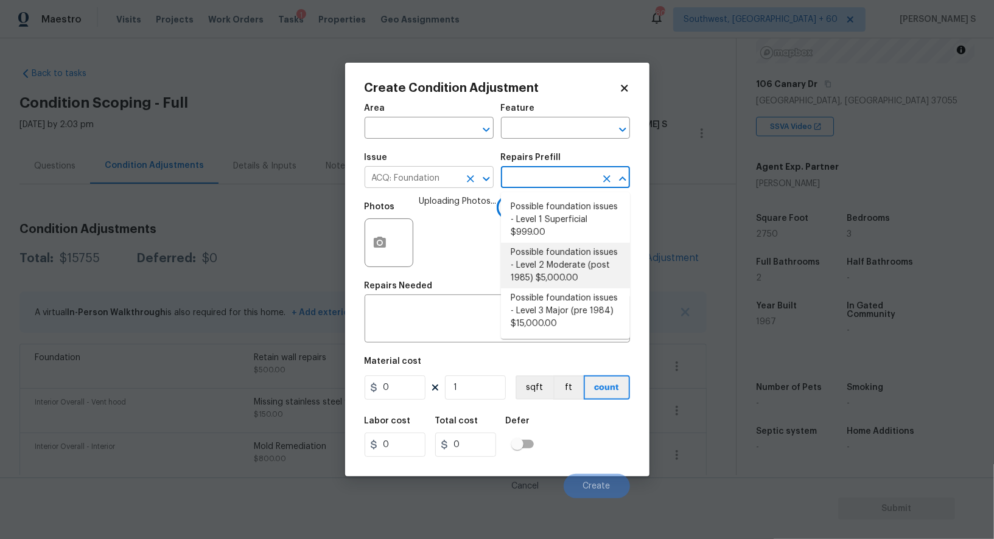
type input "Acquisition"
type textarea "Possible foundation issues - Level 2 Moderate: Disclaimer: This is NOT a techni…"
type input "5000"
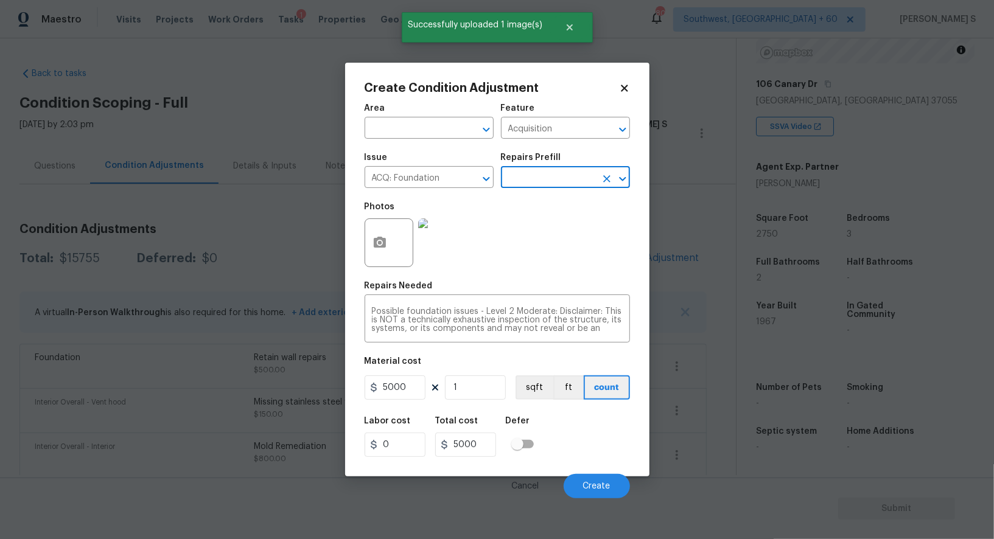
click at [594, 455] on div "Labor cost 0 Total cost 5000 Defer" at bounding box center [497, 437] width 265 height 55
click at [612, 489] on button "Create" at bounding box center [597, 486] width 66 height 24
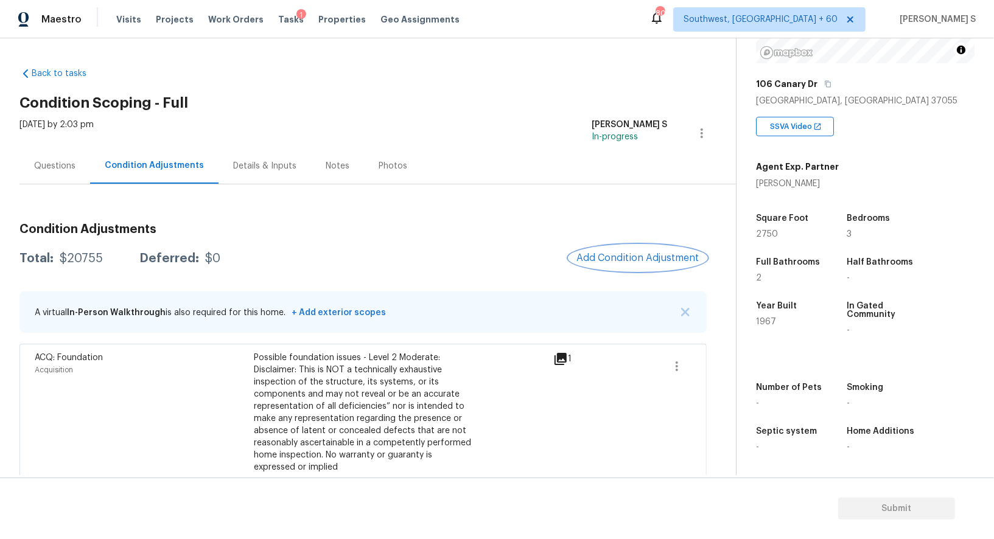
click at [626, 248] on button "Add Condition Adjustment" at bounding box center [638, 258] width 138 height 26
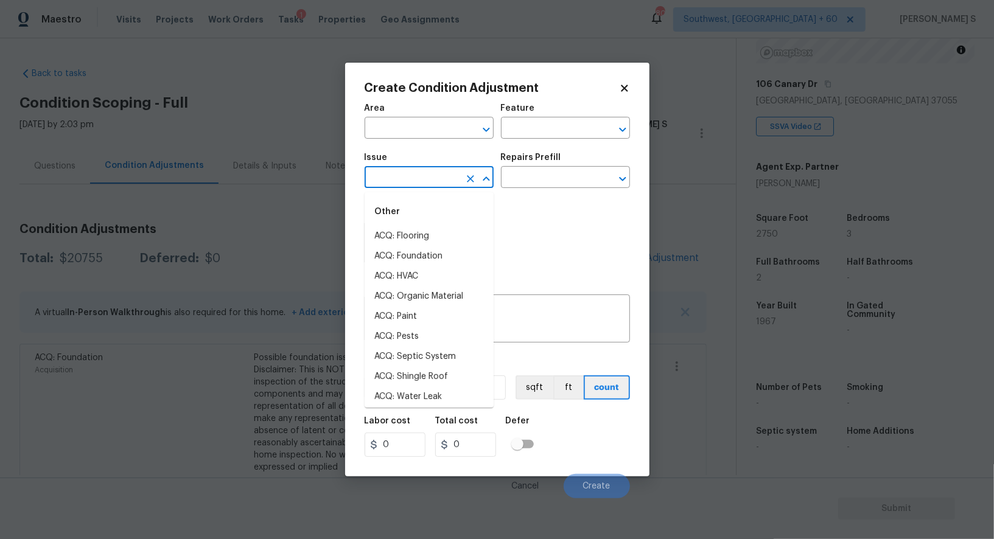
click at [405, 172] on input "text" at bounding box center [412, 178] width 95 height 19
type input "Light Pet Odor"
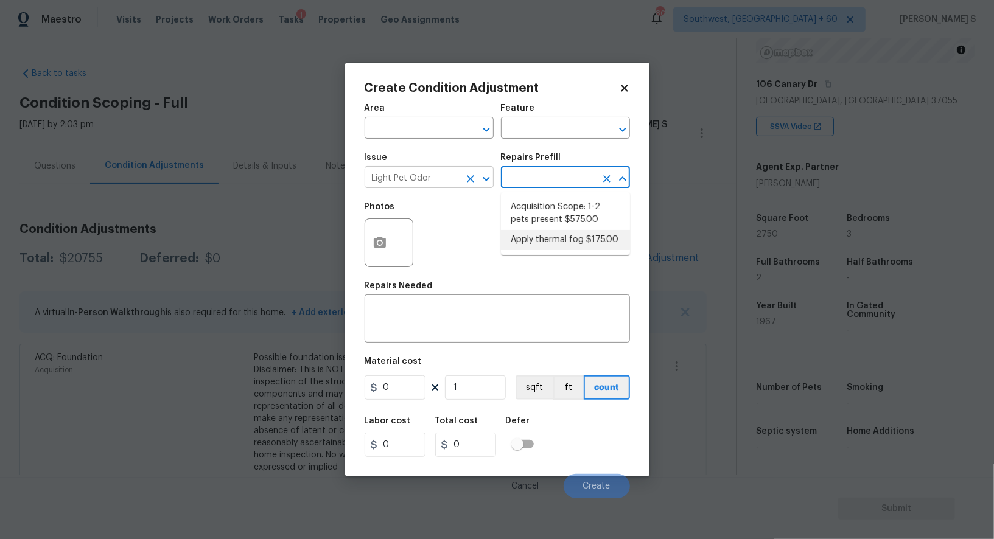
type textarea "OD Odor Protocol: Thermal fog home due to pet or smoke odor"
type input "175"
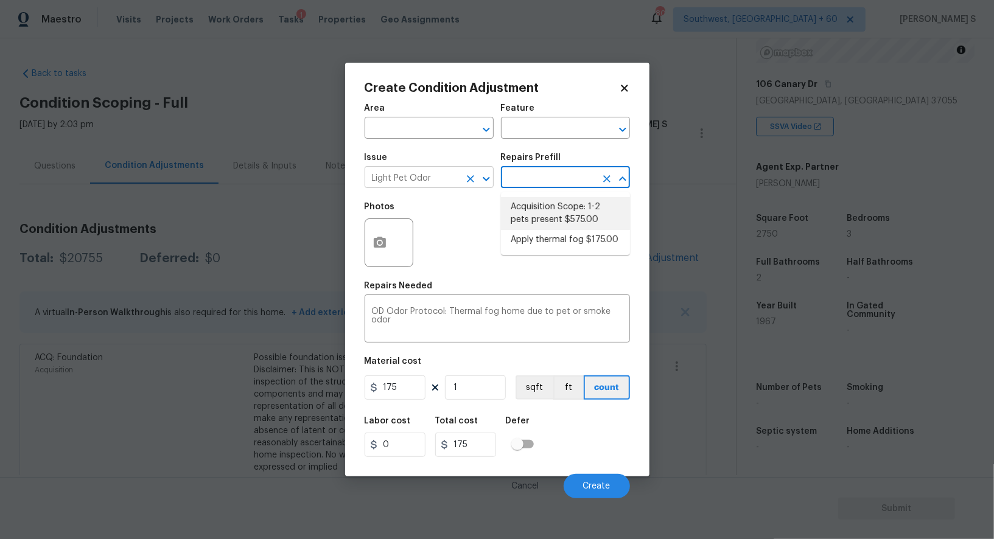
type textarea "Acquisition Scope: 1-2 pets present"
type input "575"
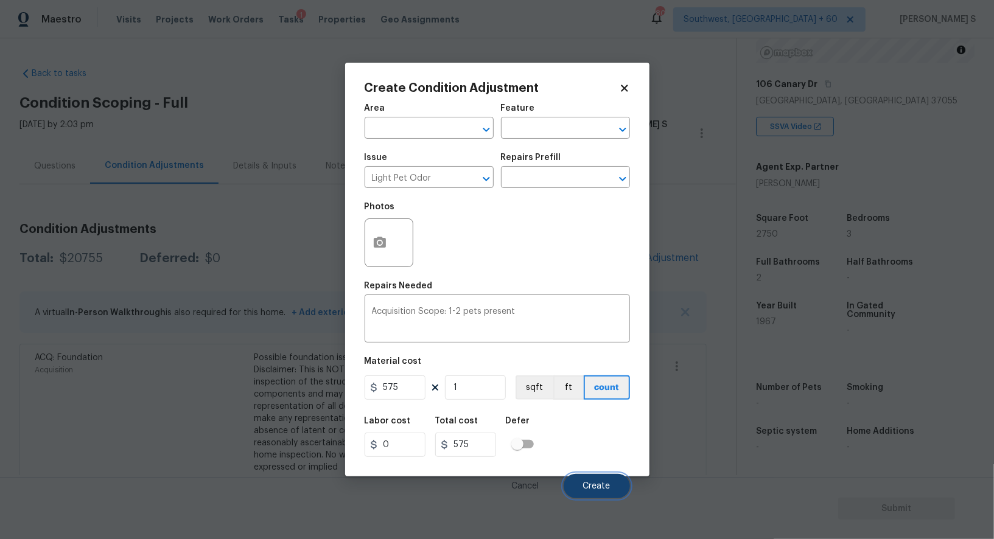
click at [598, 480] on button "Create" at bounding box center [597, 486] width 66 height 24
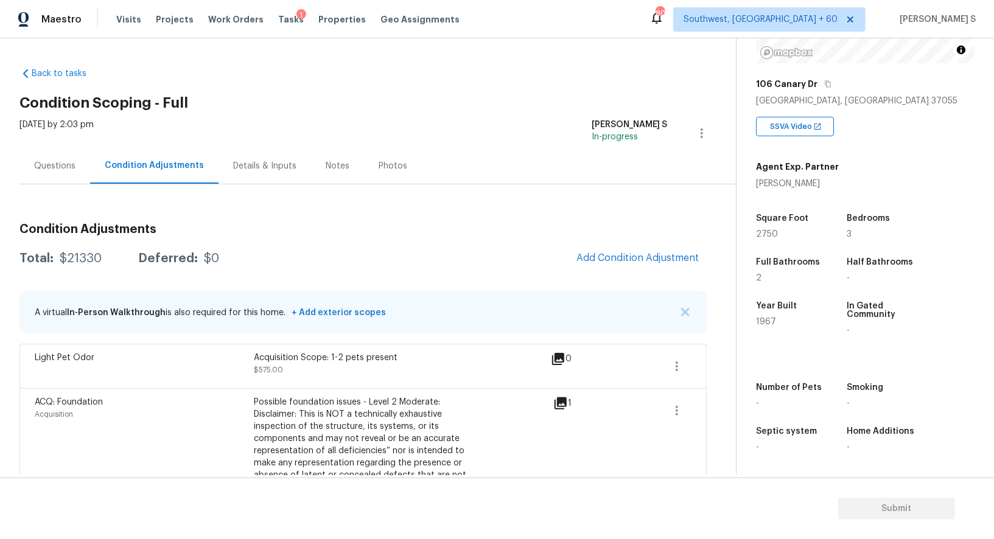
click at [44, 154] on div "Questions" at bounding box center [54, 166] width 71 height 36
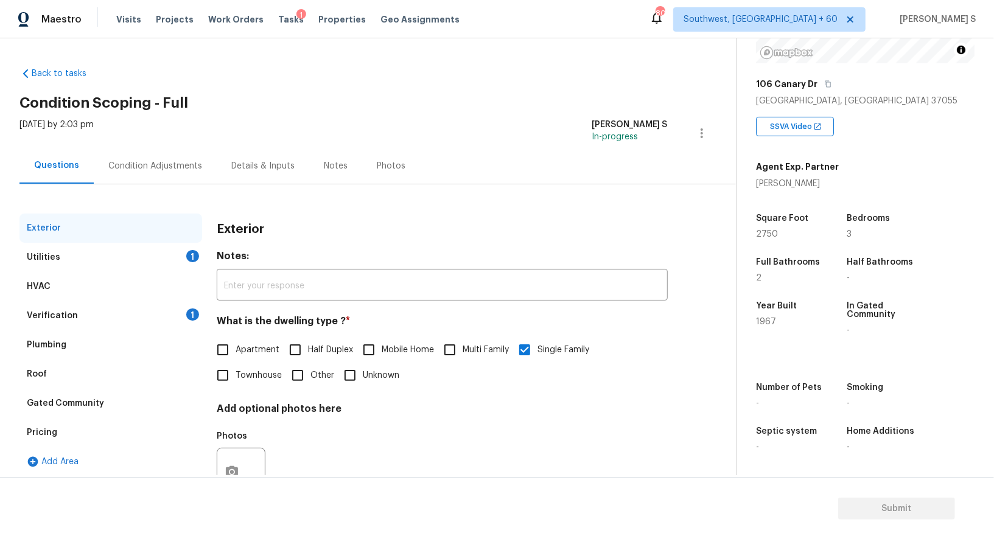
click at [79, 317] on div "Verification 1" at bounding box center [110, 315] width 183 height 29
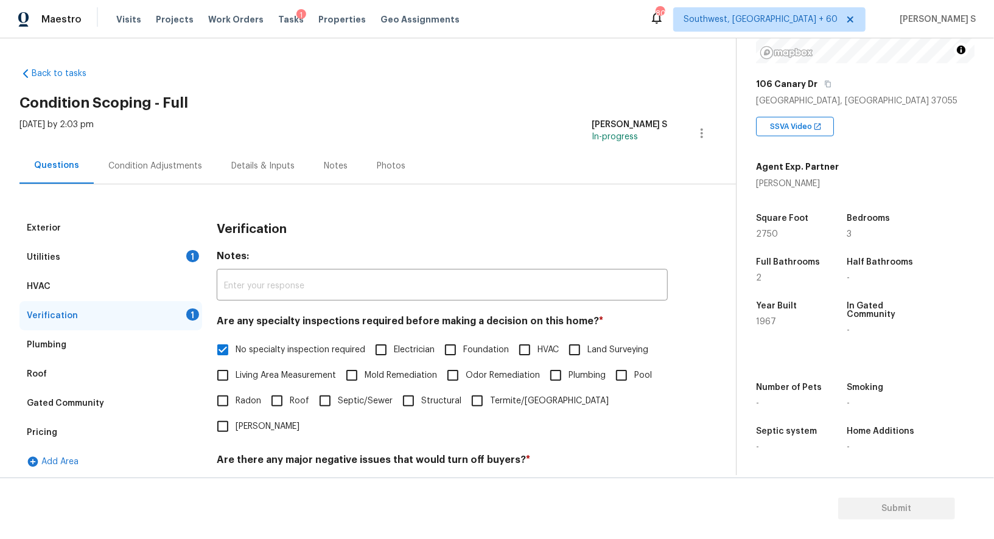
click at [66, 249] on div "Utilities 1" at bounding box center [110, 257] width 183 height 29
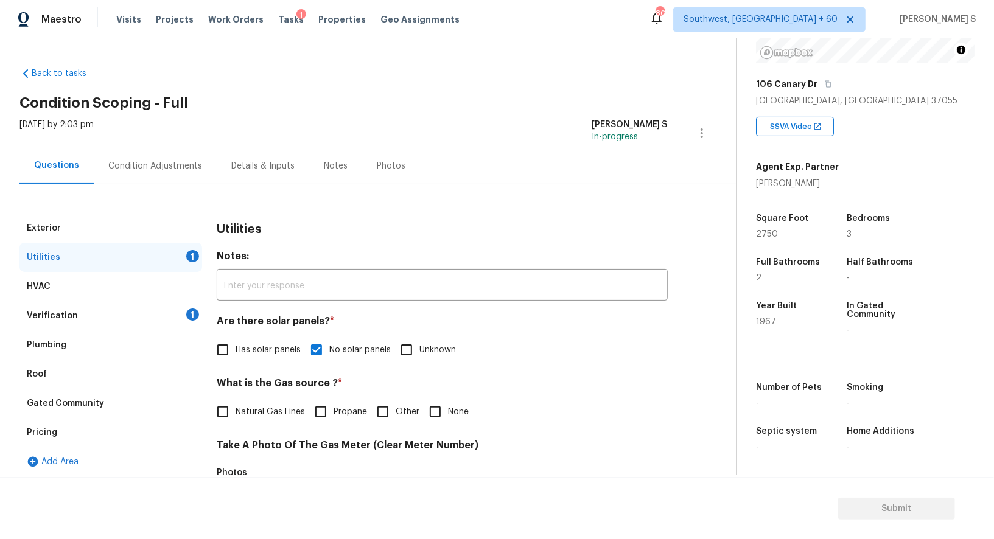
click at [236, 409] on span "Natural Gas Lines" at bounding box center [270, 412] width 69 height 13
click at [236, 409] on input "Natural Gas Lines" at bounding box center [223, 412] width 26 height 26
checkbox input "true"
click at [157, 169] on div "Condition Adjustments" at bounding box center [155, 166] width 94 height 12
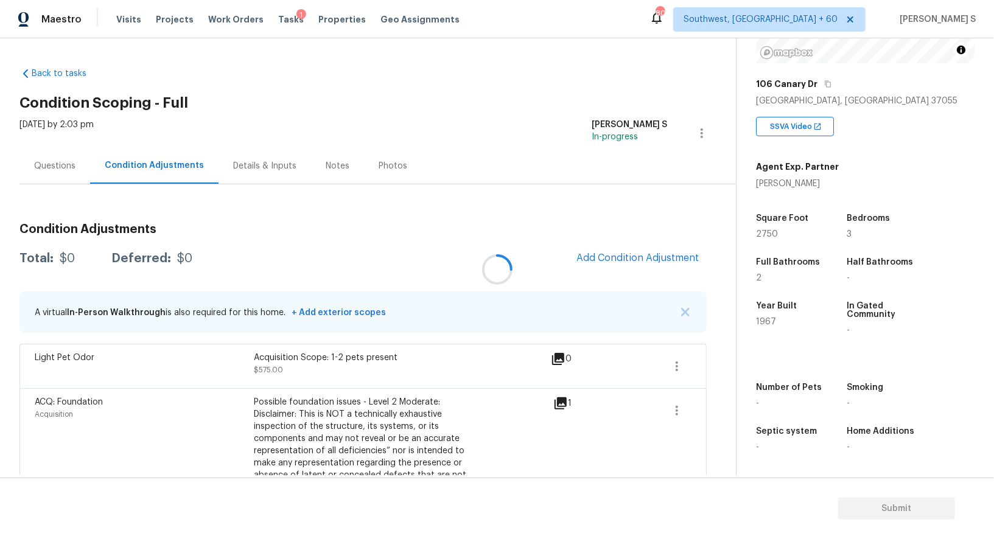
click at [157, 169] on div at bounding box center [497, 269] width 994 height 539
click at [649, 254] on span "Add Condition Adjustment" at bounding box center [638, 258] width 123 height 11
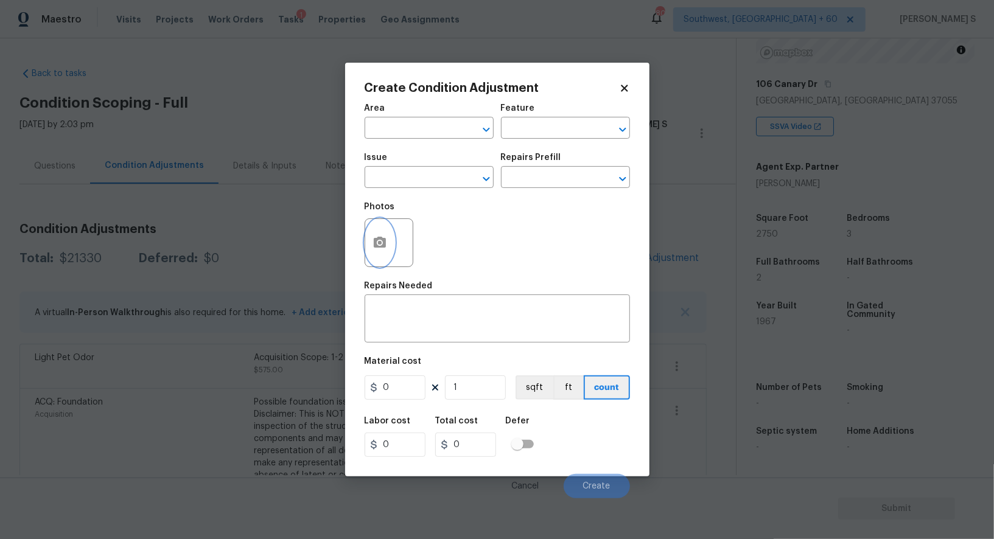
click at [383, 250] on icon "button" at bounding box center [380, 243] width 15 height 15
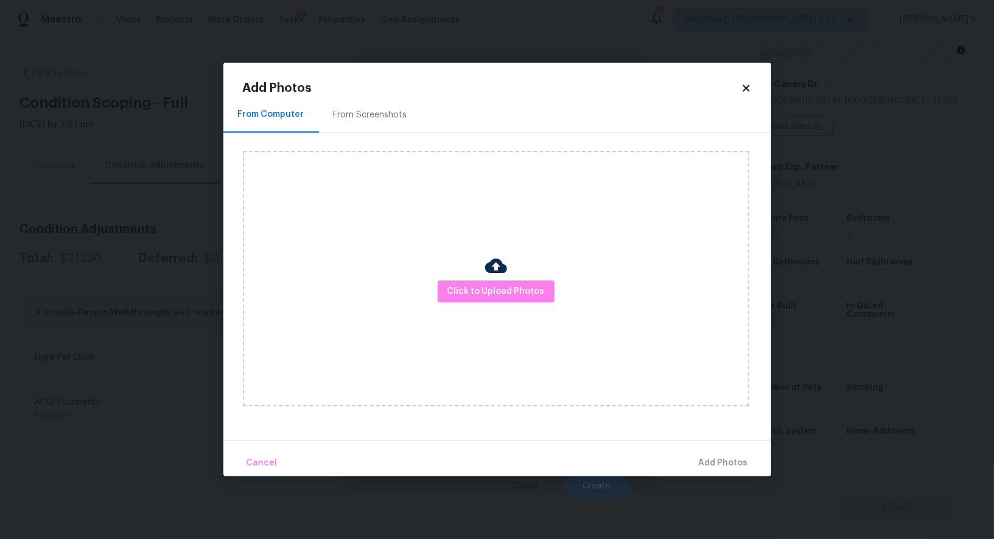
click at [384, 124] on div "From Screenshots" at bounding box center [370, 115] width 103 height 36
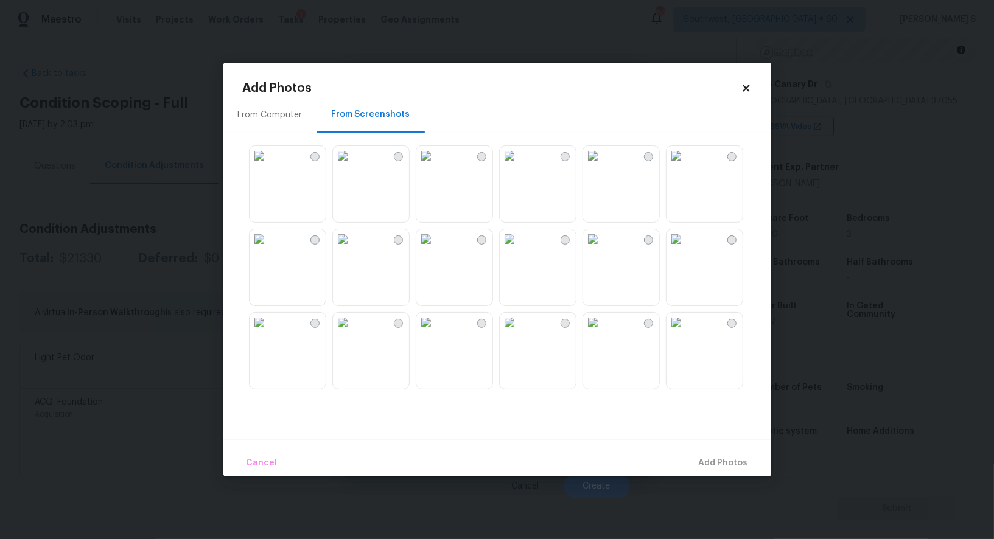
click at [498, 183] on div at bounding box center [507, 267] width 528 height 256
click at [519, 249] on img at bounding box center [509, 239] width 19 height 19
click at [591, 249] on img at bounding box center [592, 239] width 19 height 19
click at [519, 249] on img at bounding box center [509, 239] width 19 height 19
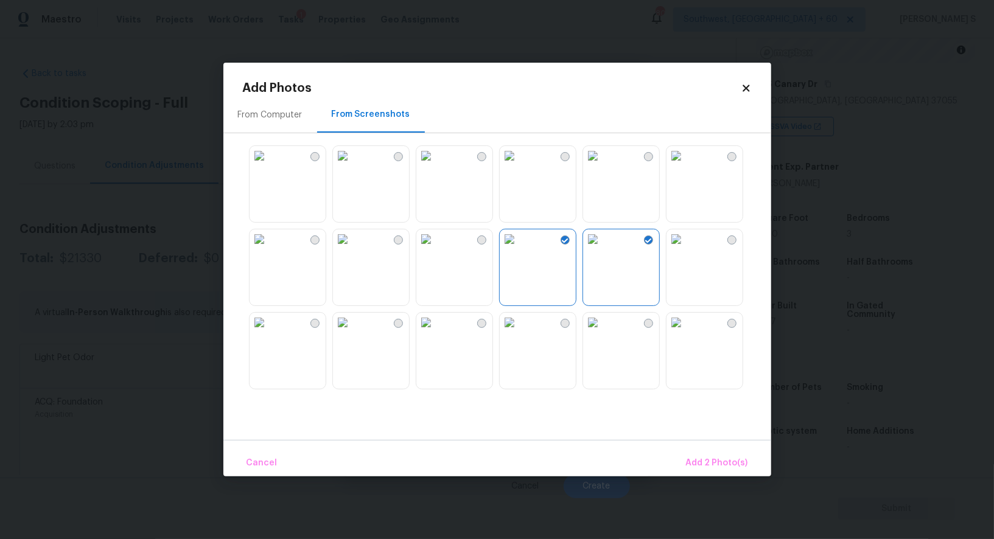
click at [353, 332] on img at bounding box center [342, 322] width 19 height 19
click at [269, 332] on img at bounding box center [259, 322] width 19 height 19
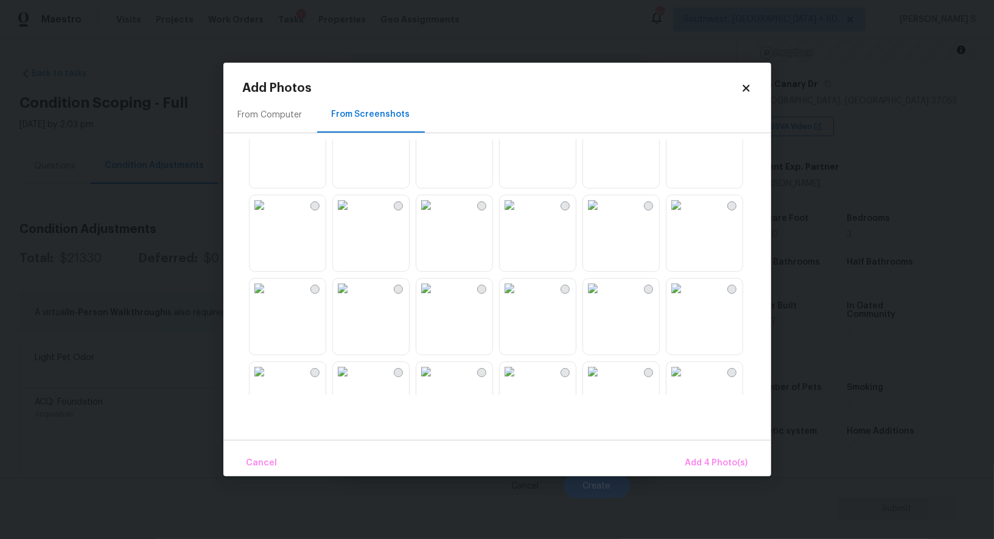
click at [473, 193] on div at bounding box center [507, 267] width 528 height 256
click at [353, 298] on img at bounding box center [342, 288] width 19 height 19
click at [435, 298] on img at bounding box center [425, 288] width 19 height 19
click at [435, 215] on img at bounding box center [425, 204] width 19 height 19
click at [711, 452] on button "Add 7 Photo(s)" at bounding box center [717, 464] width 72 height 26
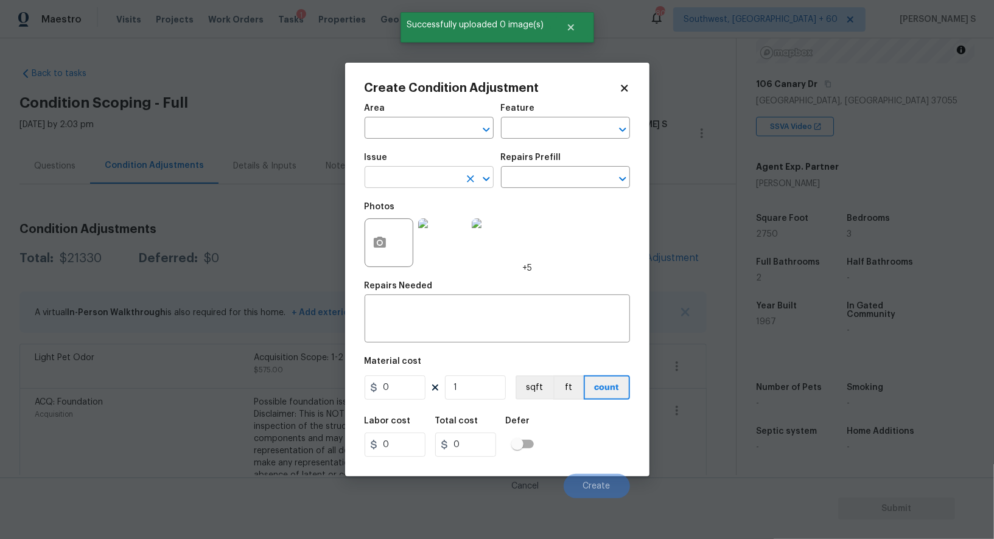
click at [436, 183] on input "text" at bounding box center [412, 178] width 95 height 19
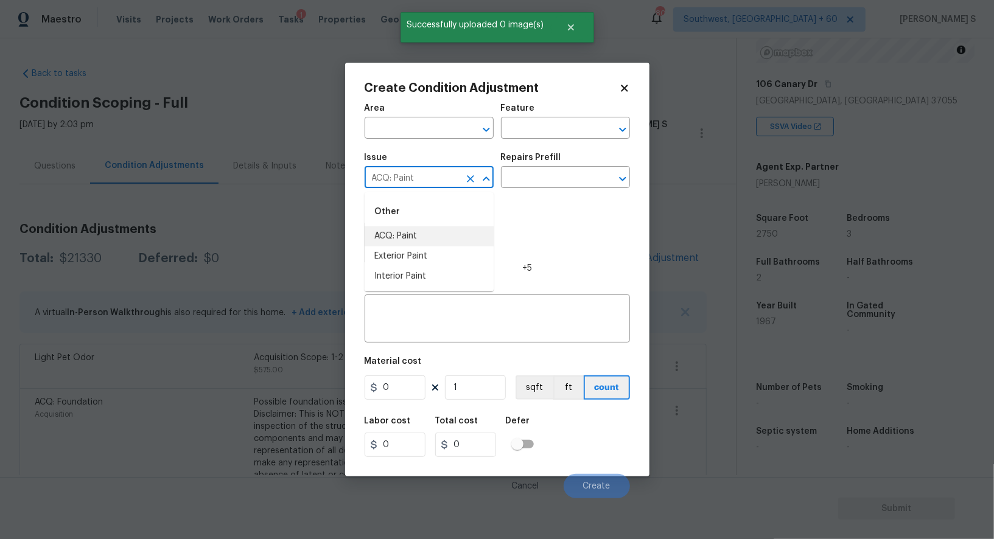
type input "ACQ: Paint"
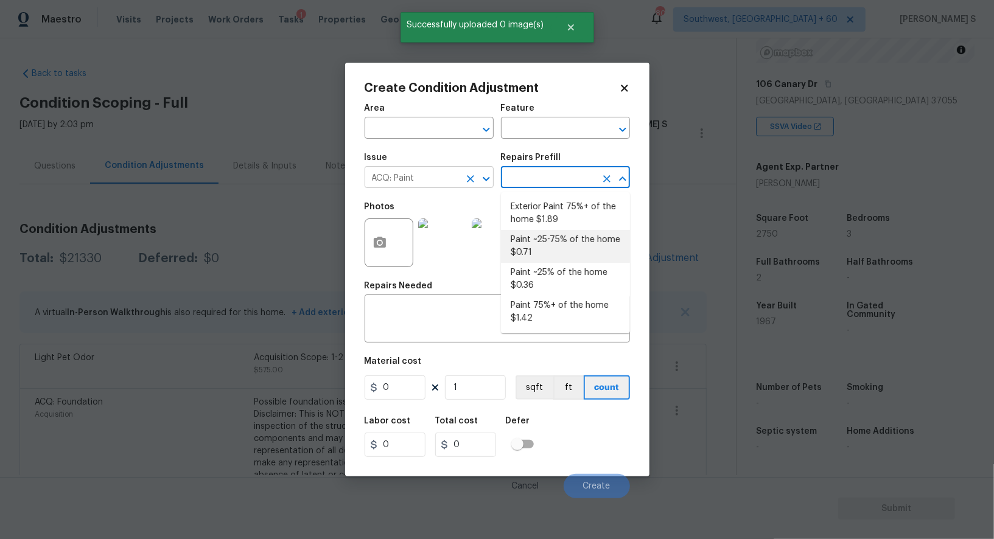
type input "Acquisition"
type textarea "Acquisition Scope: ~25 - 75% of the home needs interior paint"
type input "0.71"
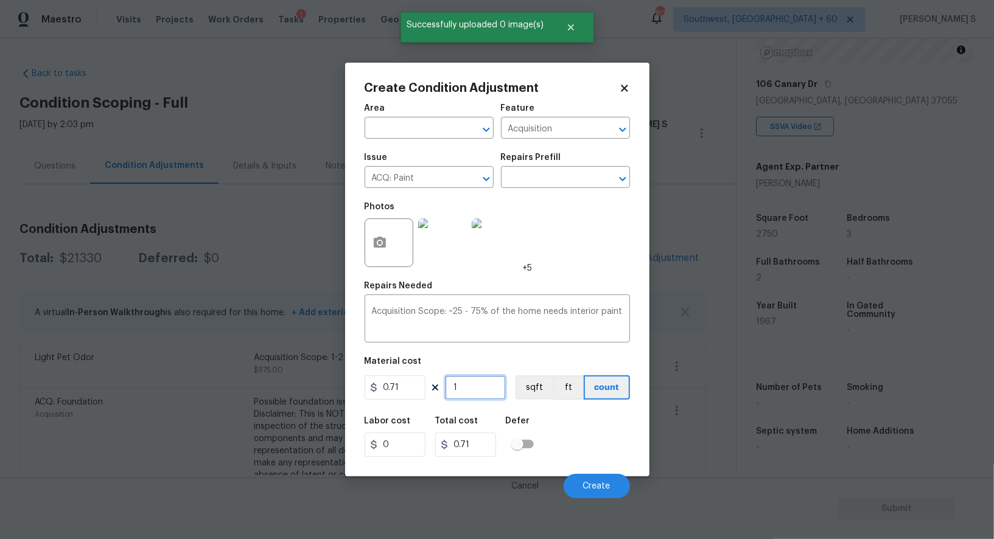
click at [482, 385] on input "1" at bounding box center [475, 388] width 61 height 24
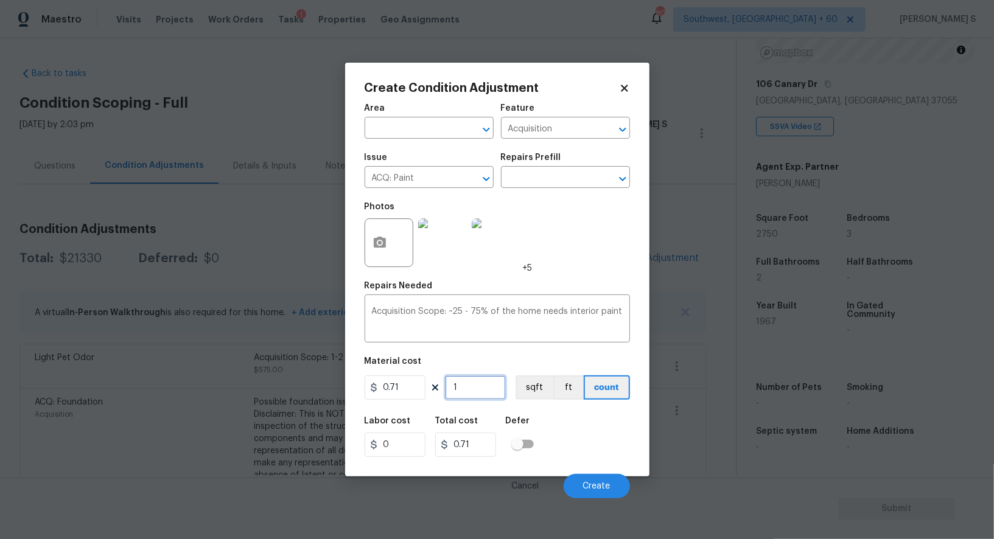
type input "2"
type input "1.42"
type input "26"
type input "18.46"
type input "2"
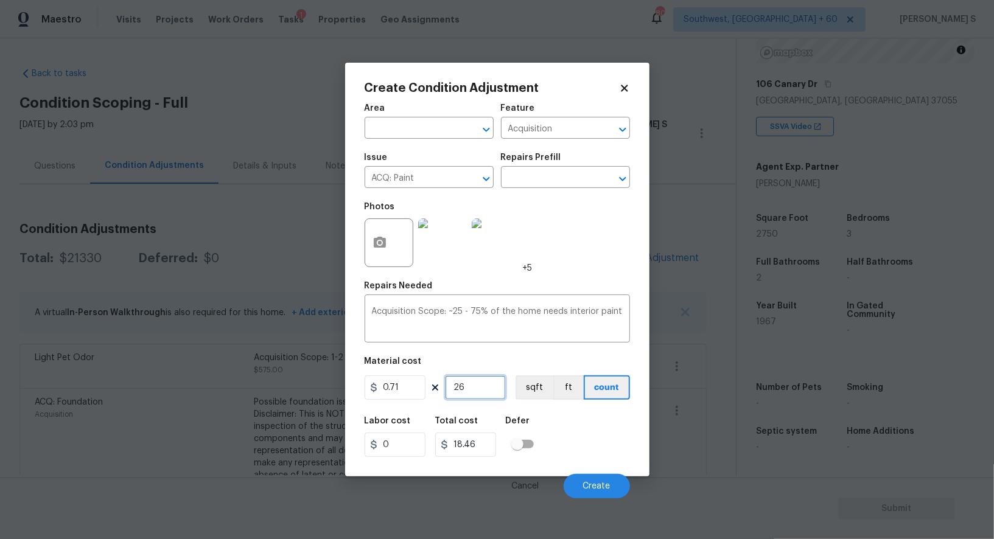
type input "1.42"
type input "27"
type input "19.17"
type input "275"
type input "195.25"
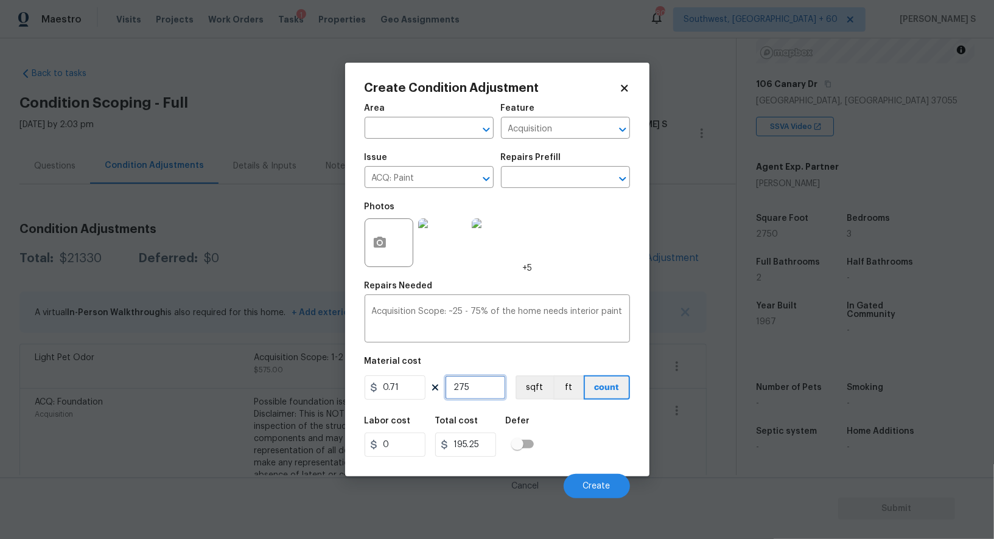
type input "2750"
type input "1952.5"
type input "2750"
click at [514, 384] on div "0.71 2750 sqft ft count" at bounding box center [497, 388] width 265 height 24
click at [558, 431] on div "Labor cost 0 Total cost 1952.5 Defer" at bounding box center [497, 437] width 265 height 55
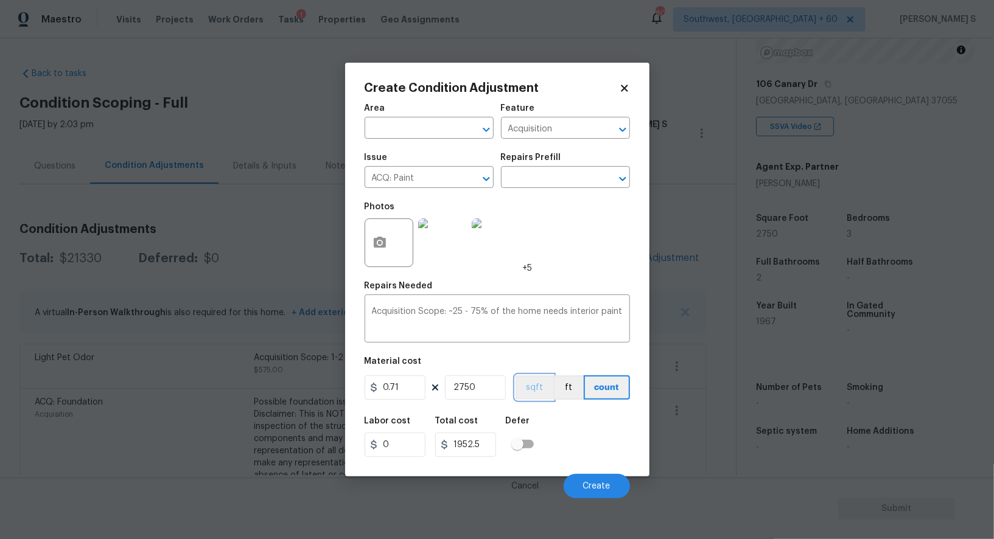
click at [537, 398] on button "sqft" at bounding box center [535, 388] width 38 height 24
click at [555, 419] on div "Labor cost 0 Total cost 1952.5 Defer" at bounding box center [497, 437] width 265 height 55
click at [592, 480] on button "Create" at bounding box center [597, 486] width 66 height 24
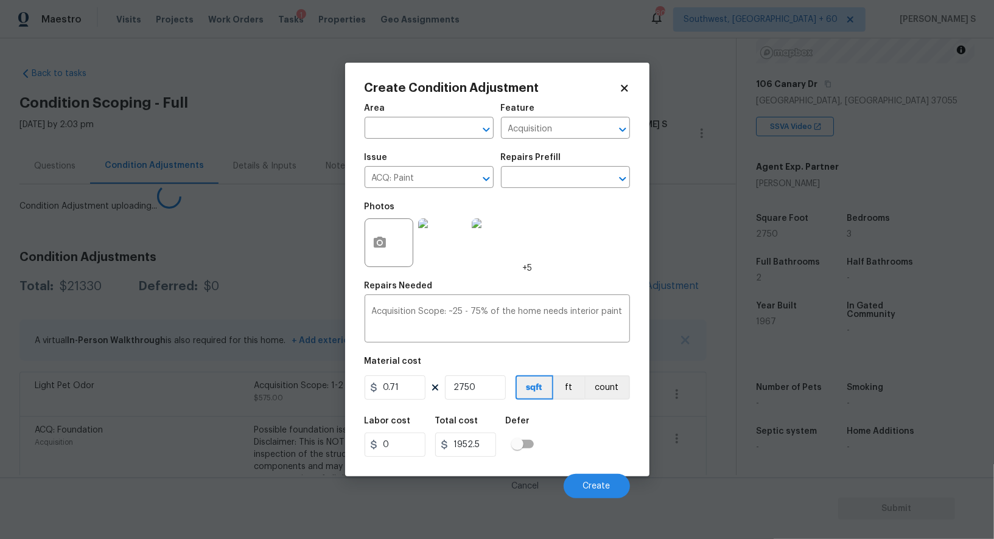
click at [97, 409] on body "Maestro Visits Projects Work Orders Tasks 1 Properties Geo Assignments [GEOGRAP…" at bounding box center [497, 269] width 994 height 539
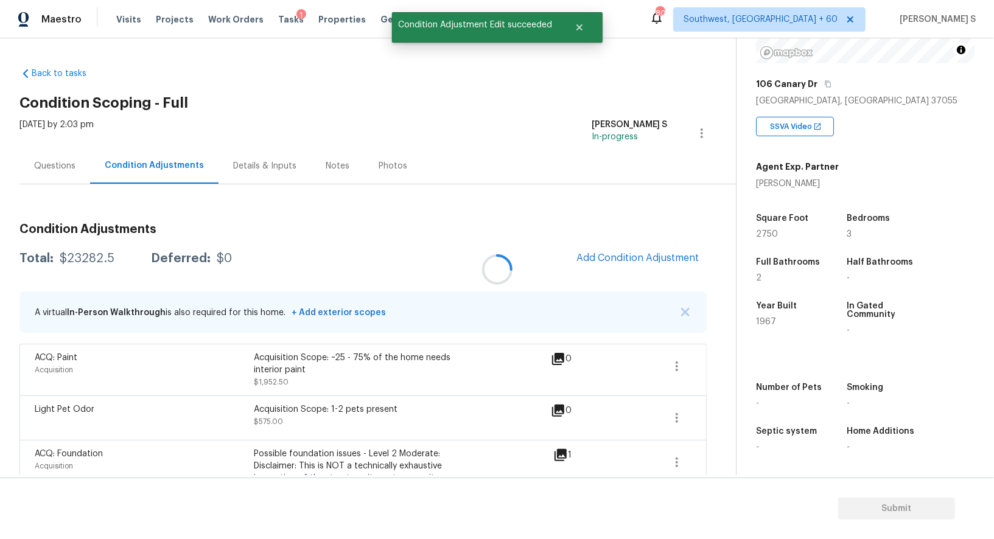
click at [645, 268] on div at bounding box center [497, 269] width 994 height 539
click at [626, 262] on span "Add Condition Adjustment" at bounding box center [638, 258] width 123 height 11
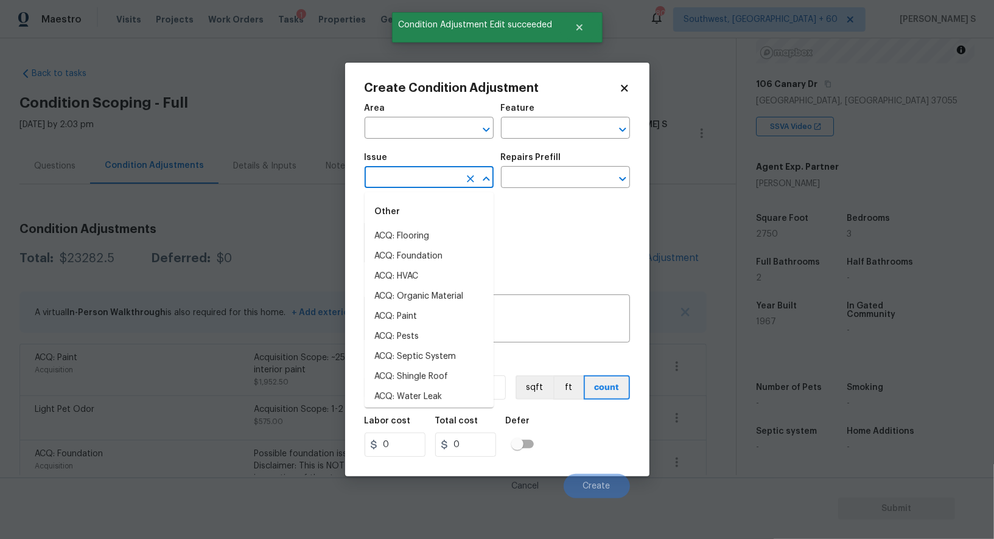
click at [406, 181] on input "text" at bounding box center [412, 178] width 95 height 19
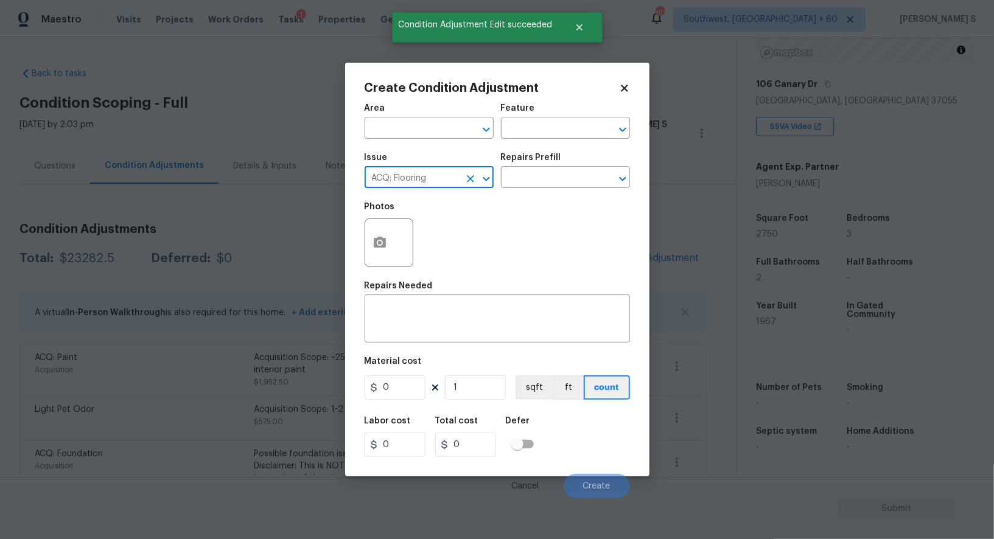
type input "ACQ: Flooring"
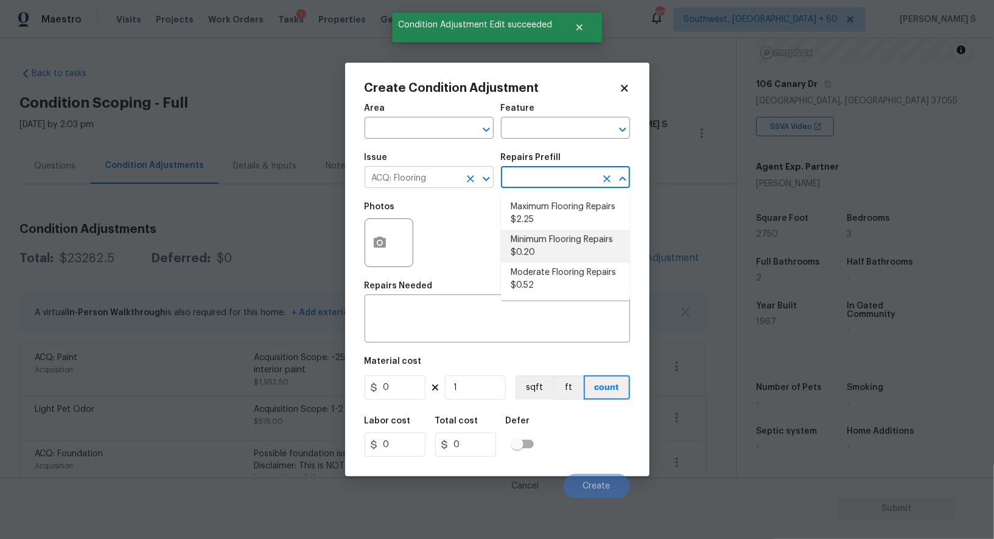
type input "Acquisition"
type textarea "Acquisition Scope: Minimum flooring repairs"
type input "0.2"
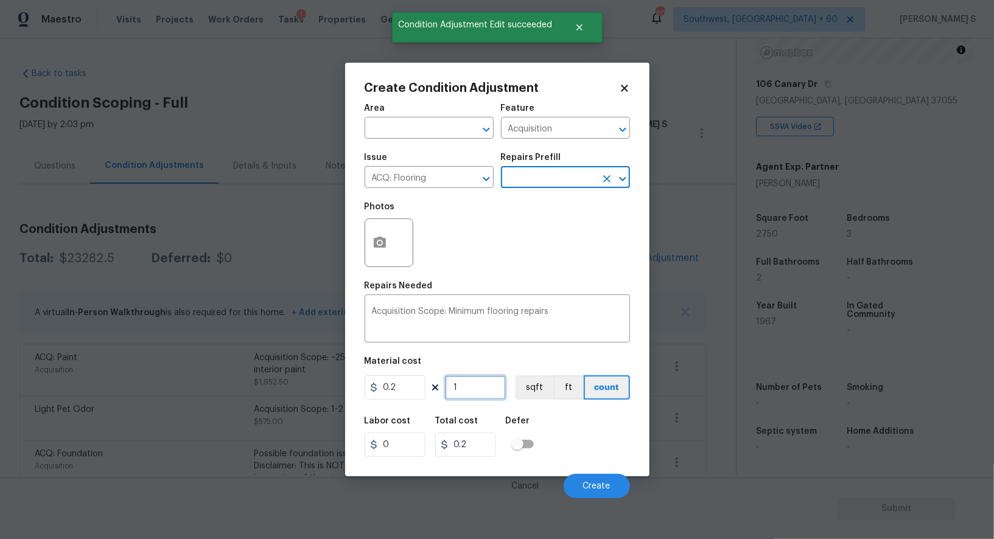
click at [483, 389] on input "1" at bounding box center [475, 388] width 61 height 24
paste input "2750"
type input "2750"
type input "550"
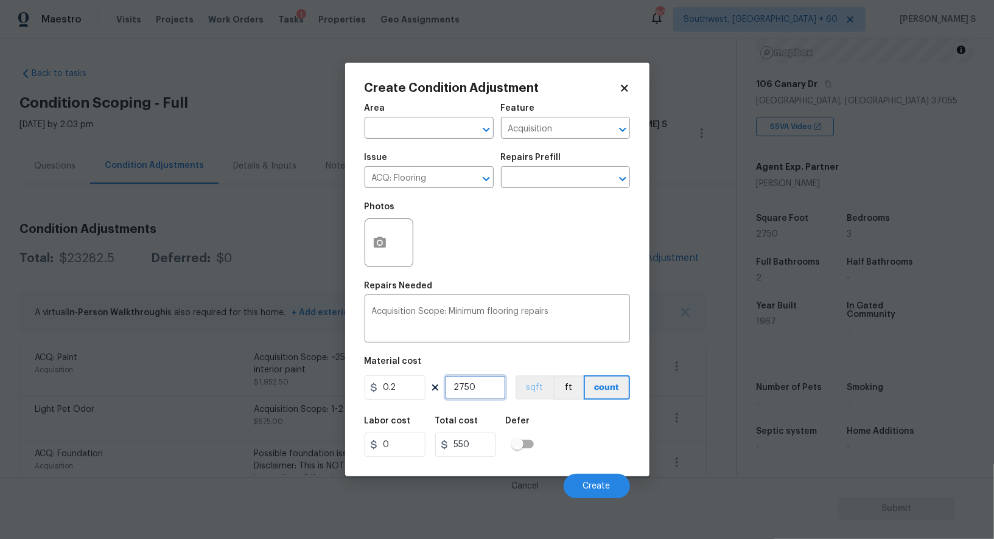
type input "2750"
click at [531, 396] on button "sqft" at bounding box center [535, 388] width 38 height 24
click at [558, 422] on div "Labor cost 0 Total cost 550 Defer" at bounding box center [497, 437] width 265 height 55
click at [593, 481] on button "Create" at bounding box center [597, 486] width 66 height 24
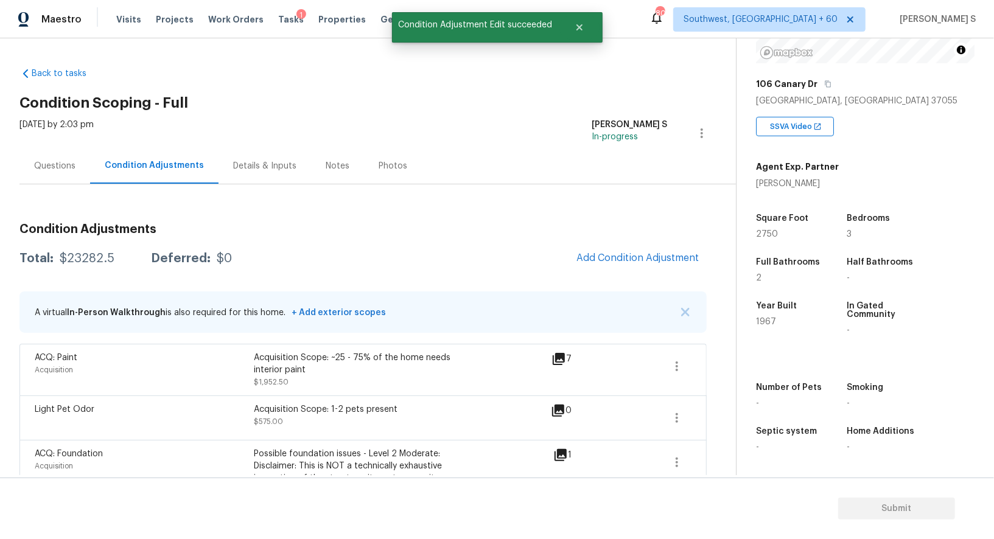
click at [252, 454] on div "ACQ: Foundation" at bounding box center [144, 454] width 219 height 12
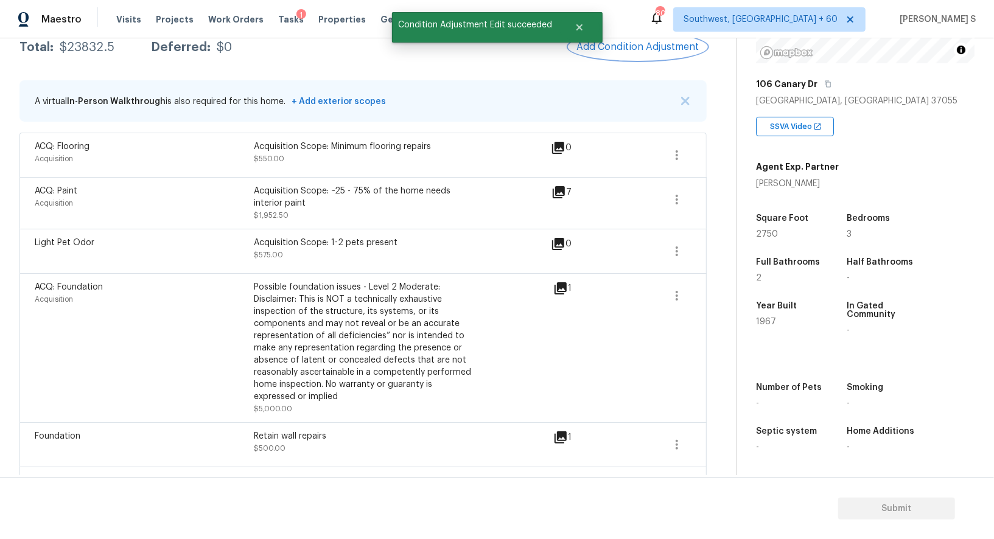
scroll to position [180, 0]
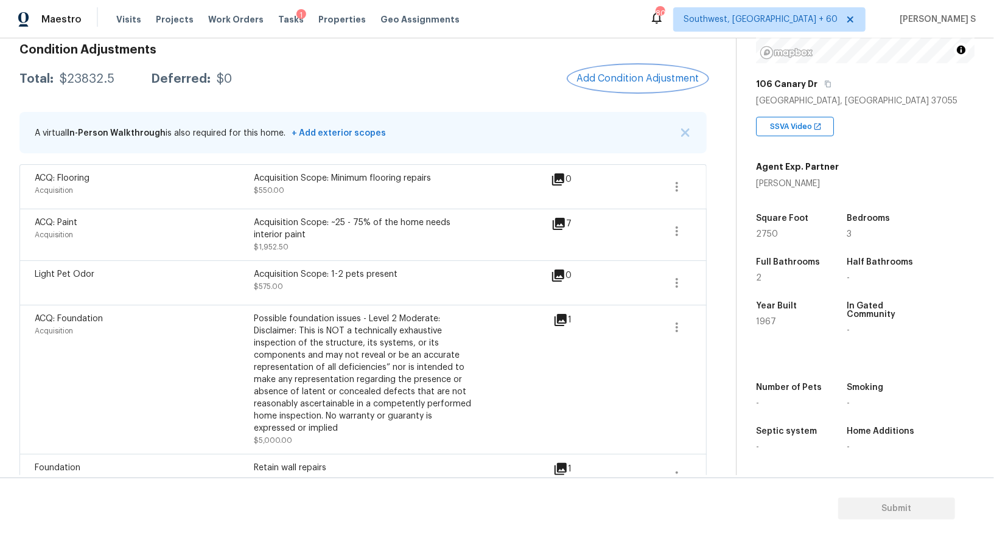
click at [611, 69] on button "Add Condition Adjustment" at bounding box center [638, 79] width 138 height 26
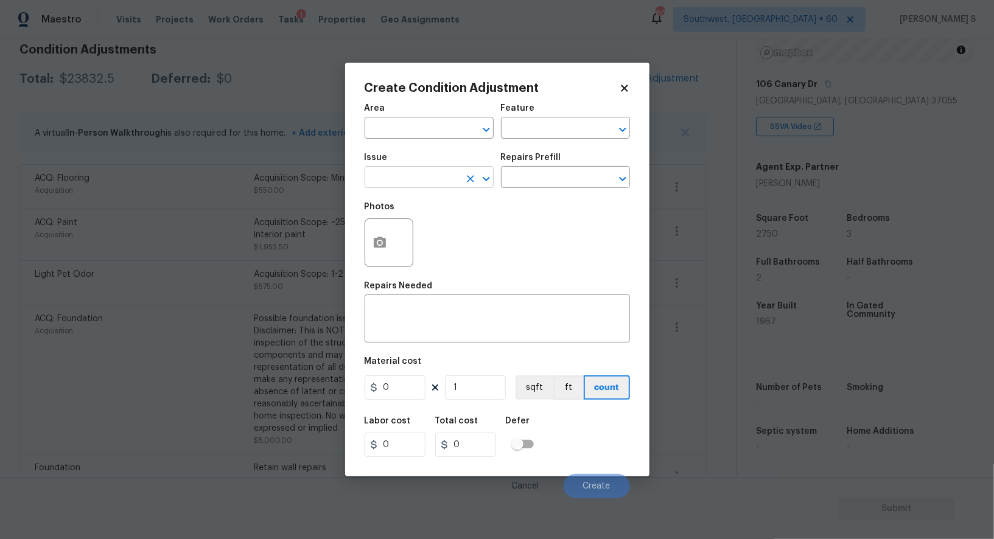
click at [425, 173] on input "text" at bounding box center [412, 178] width 95 height 19
type input "Pressure Washing"
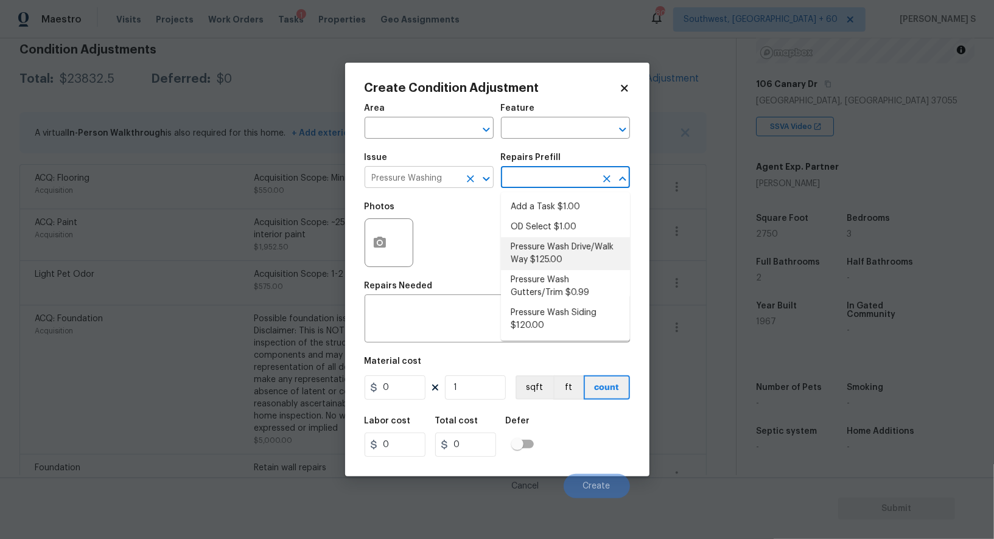
type input "Siding"
type textarea "Pressure wash the driveways/walkways as directed by the PM. Ensure that all deb…"
type input "125"
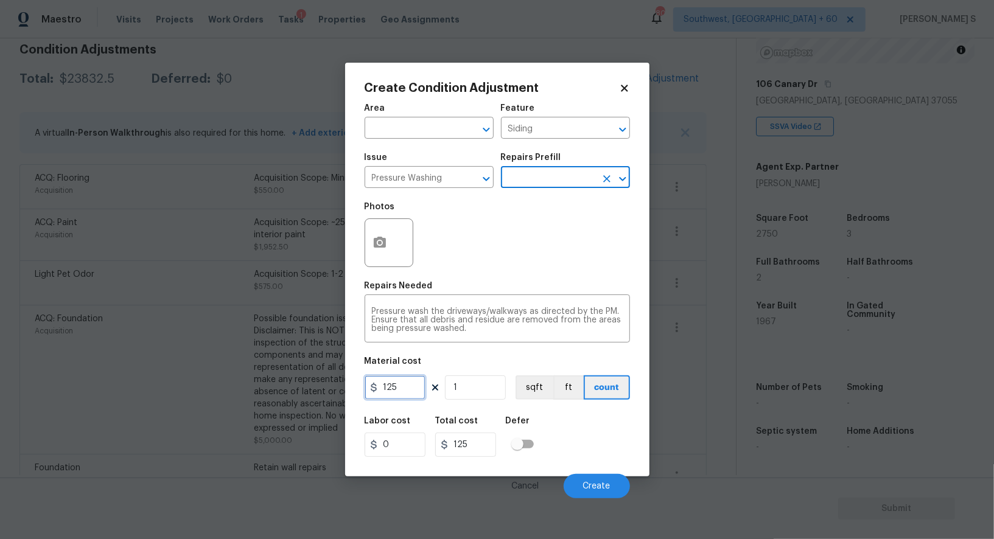
click at [408, 391] on input "125" at bounding box center [395, 388] width 61 height 24
type input "200"
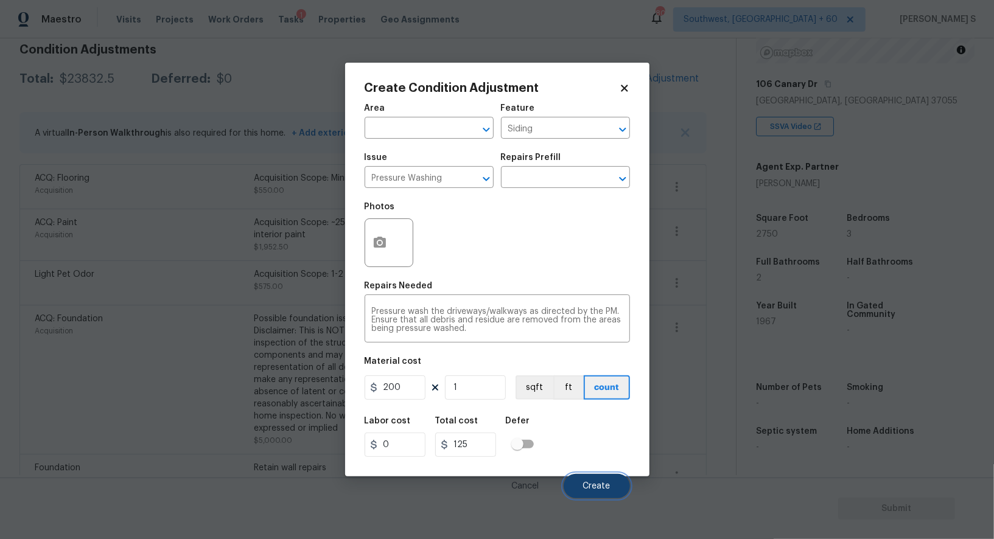
type input "200"
click at [594, 483] on span "Create" at bounding box center [596, 486] width 27 height 9
click at [309, 383] on body "Maestro Visits Projects Work Orders Tasks 1 Properties Geo Assignments [GEOGRAP…" at bounding box center [497, 269] width 994 height 539
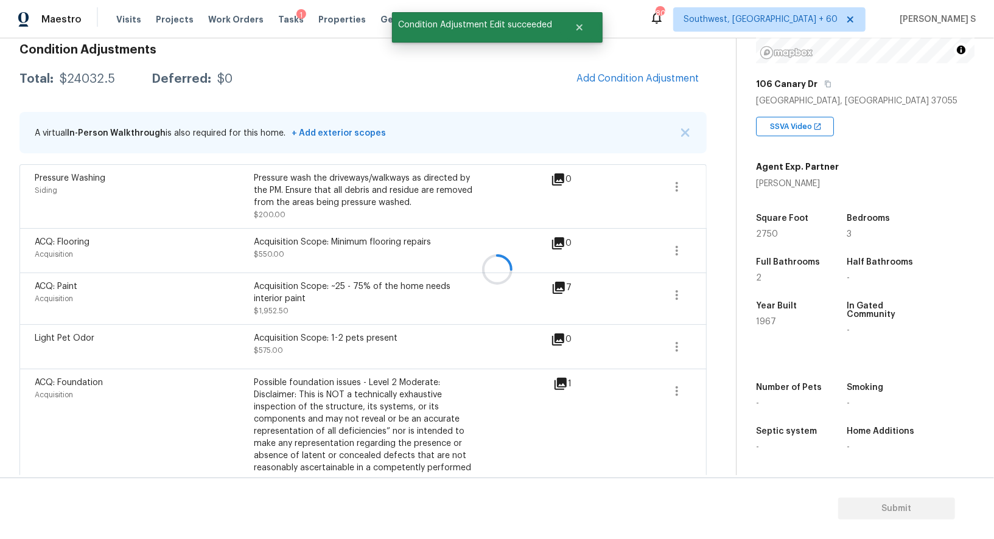
drag, startPoint x: 631, startPoint y: 93, endPoint x: 628, endPoint y: 85, distance: 7.7
click at [628, 85] on div at bounding box center [497, 269] width 994 height 539
click at [656, 80] on span "Add Condition Adjustment" at bounding box center [638, 78] width 123 height 11
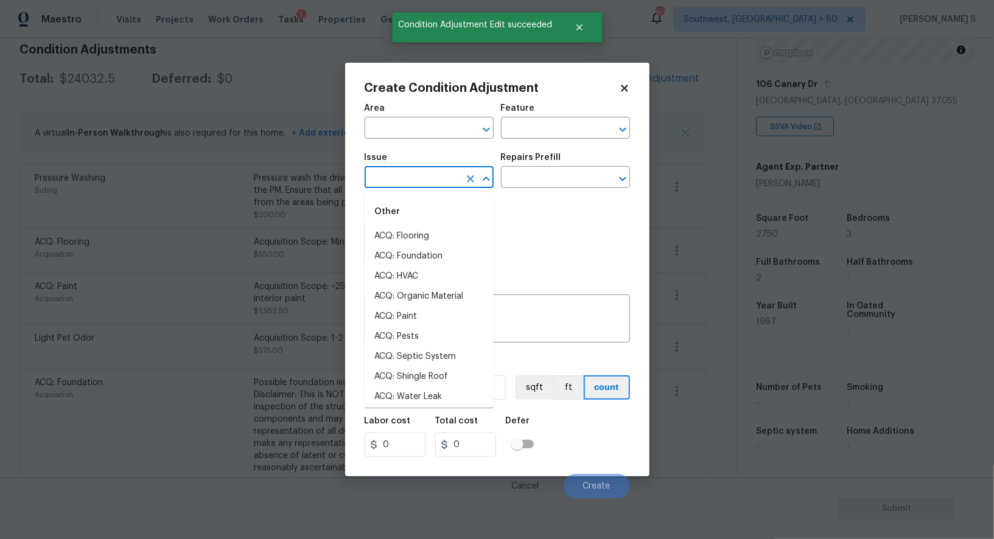
click at [401, 175] on input "text" at bounding box center [412, 178] width 95 height 19
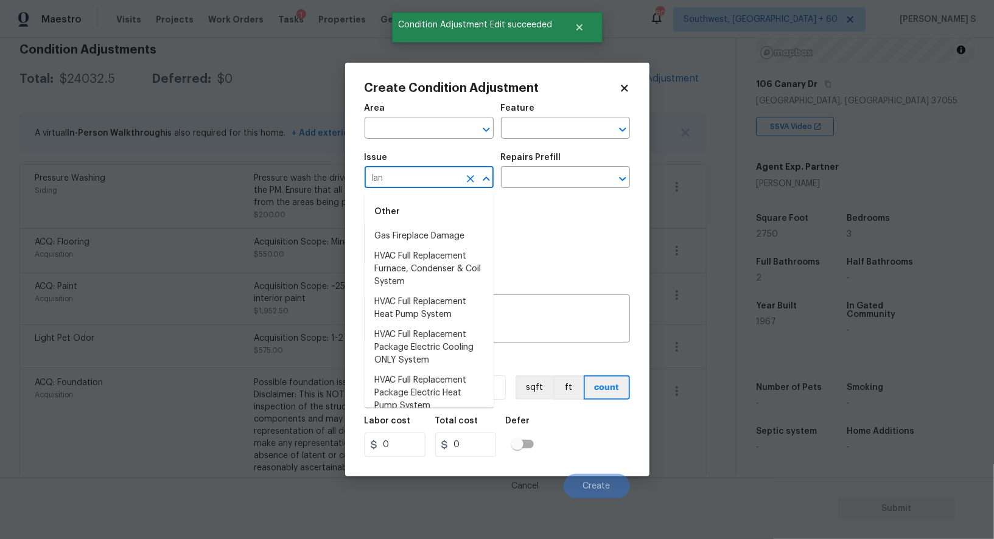
click at [401, 175] on input "lan" at bounding box center [412, 178] width 95 height 19
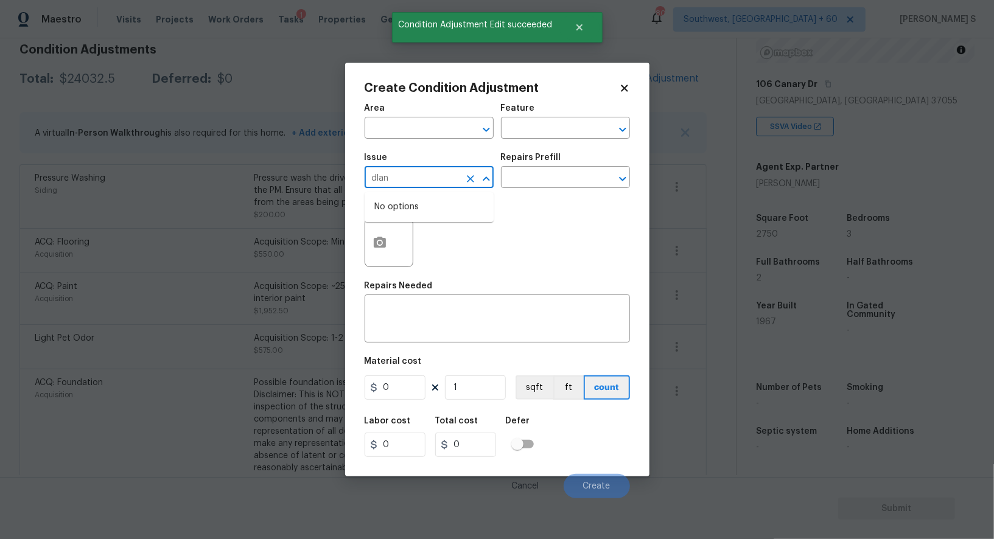
type input "dlan"
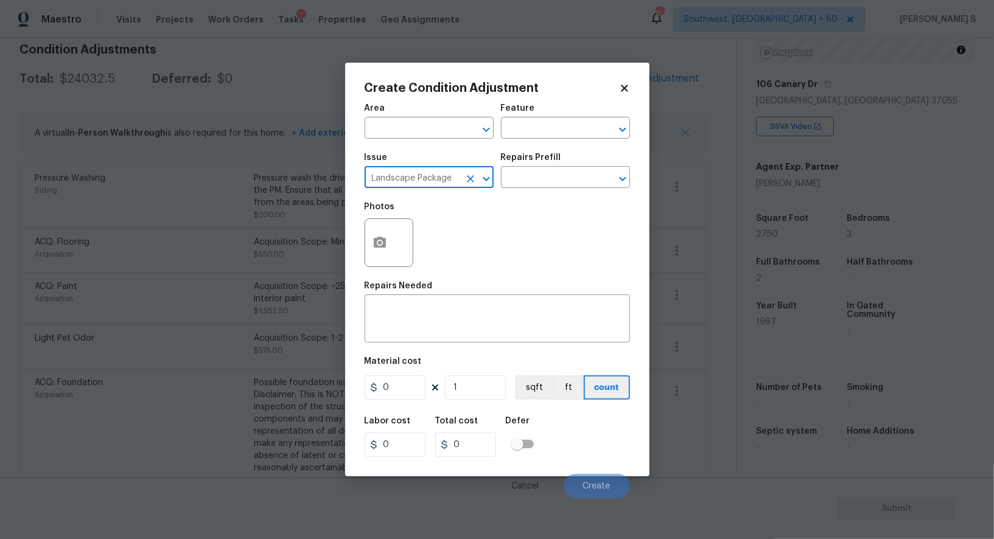
type input "Landscape Package"
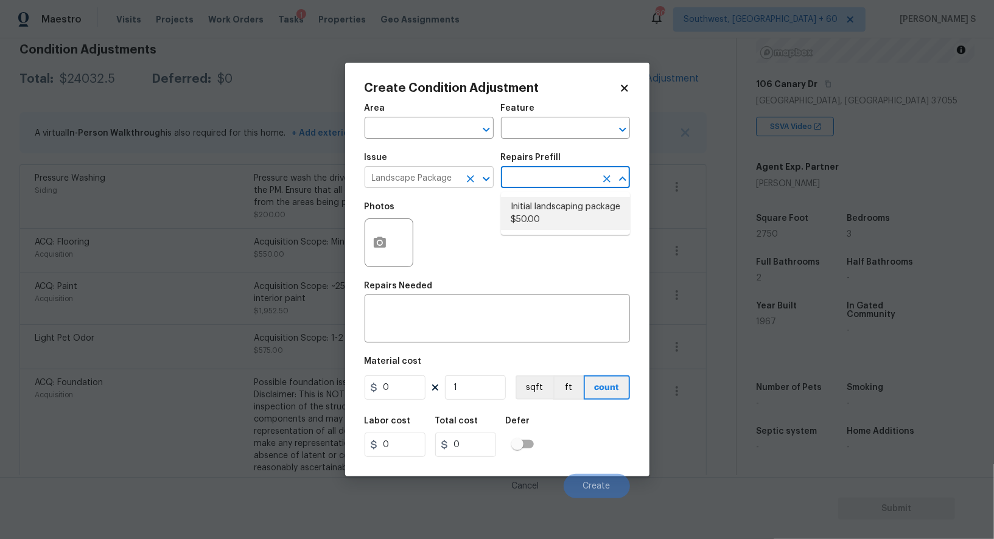
type input "Home Readiness Packages"
type textarea "Mowing of grass up to 6" in height. Mow, edge along driveways & sidewalks, trim…"
type input "50"
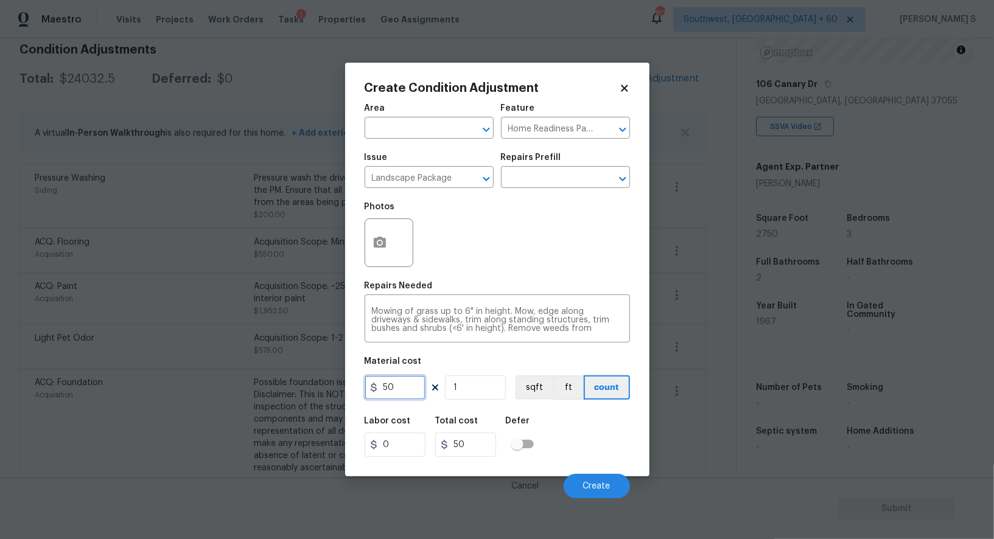
click at [419, 390] on input "50" at bounding box center [395, 388] width 61 height 24
type input "300"
click at [577, 451] on div "Labor cost 0 Total cost 300 Defer" at bounding box center [497, 437] width 265 height 55
click at [595, 484] on span "Create" at bounding box center [596, 486] width 27 height 9
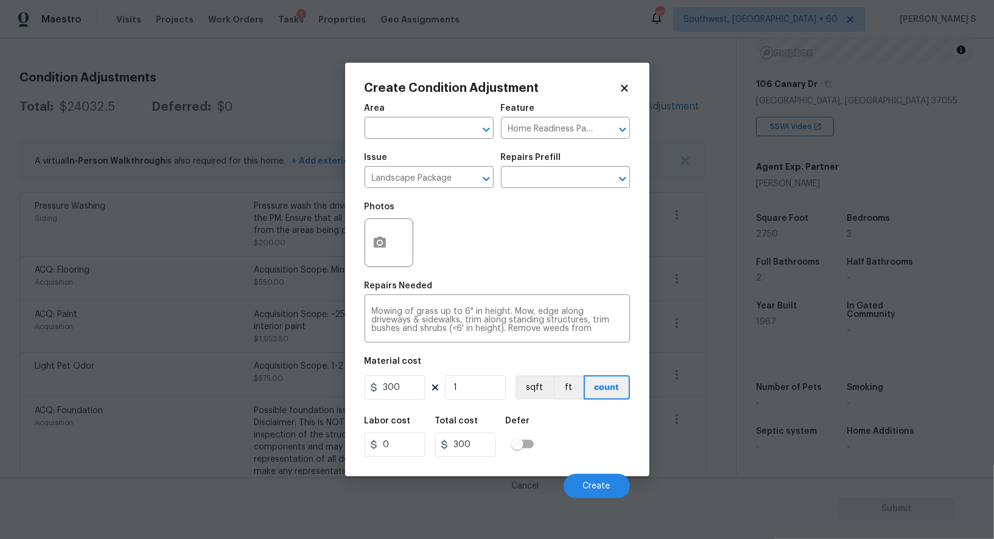
click at [265, 405] on div "Possible foundation issues - Level 2 Moderate: Disclaimer: This is NOT a techni…" at bounding box center [363, 466] width 219 height 122
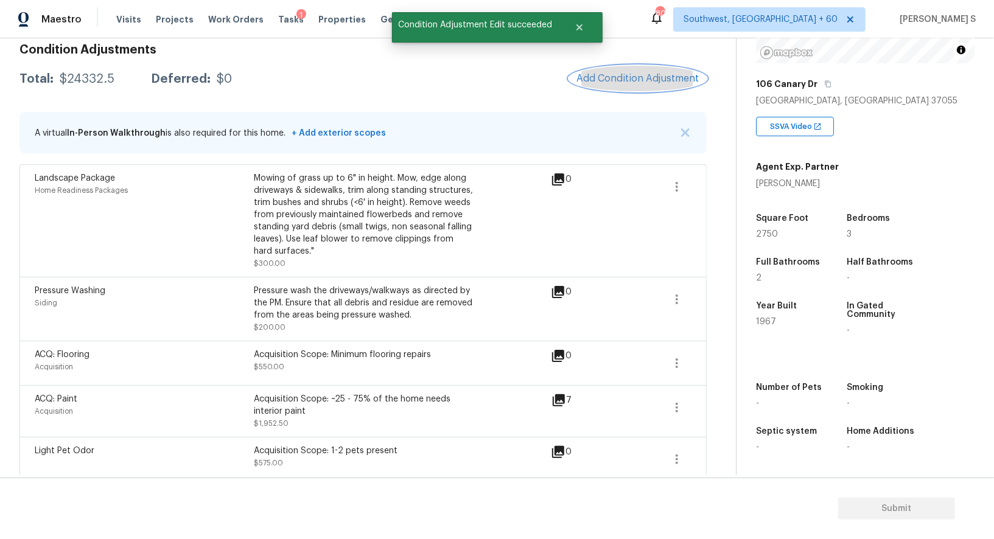
click at [605, 80] on span "Add Condition Adjustment" at bounding box center [638, 78] width 123 height 11
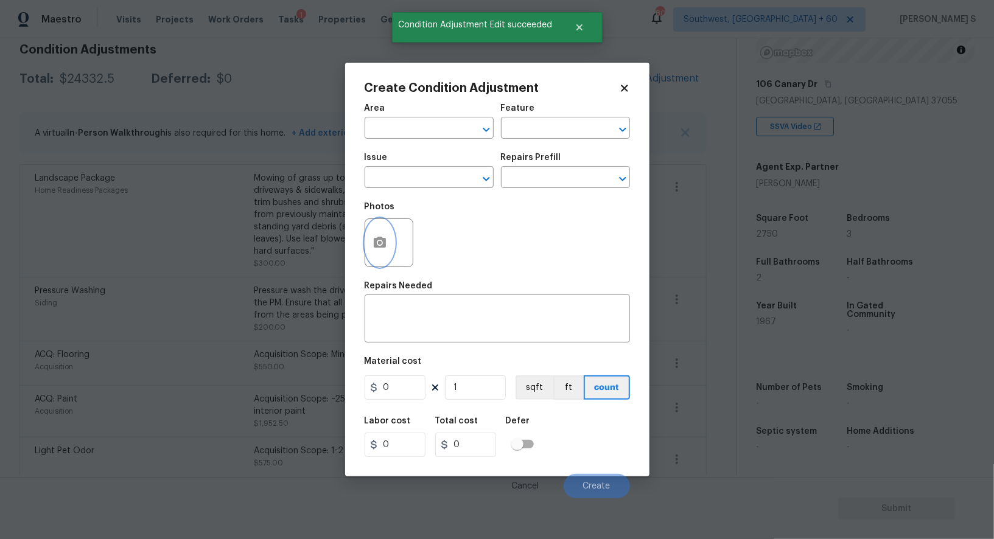
click at [391, 248] on button "button" at bounding box center [379, 242] width 29 height 47
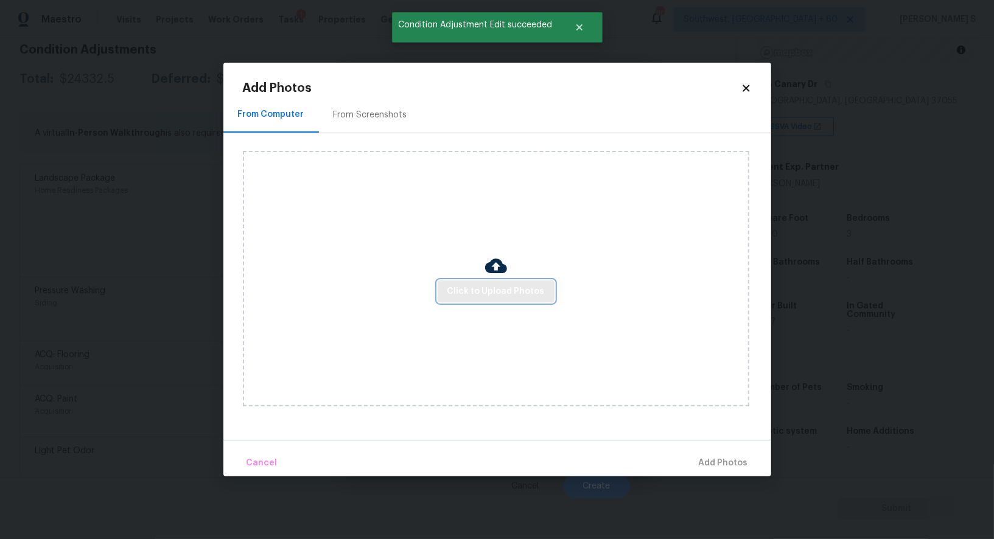
click at [502, 290] on span "Click to Upload Photos" at bounding box center [495, 291] width 97 height 15
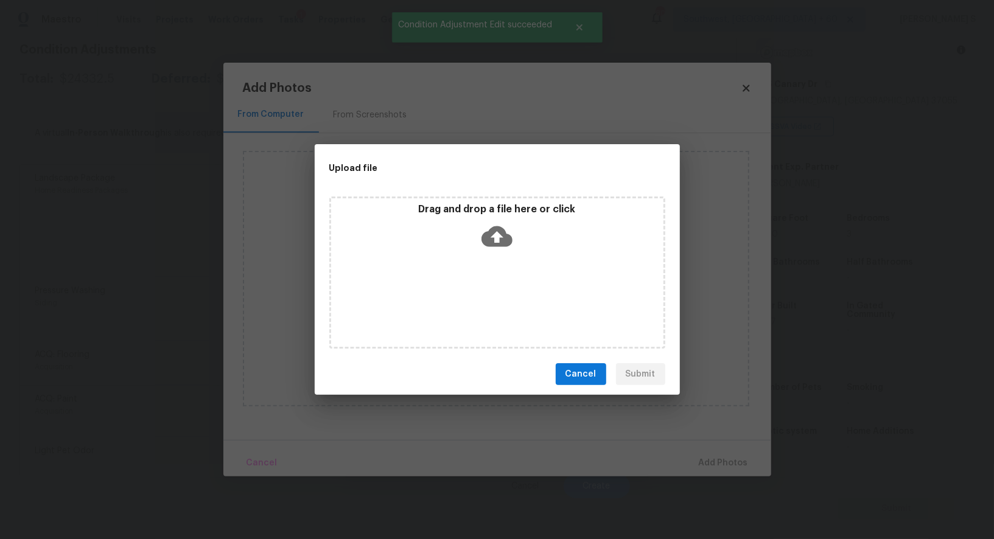
click at [502, 290] on div "Drag and drop a file here or click" at bounding box center [497, 273] width 336 height 152
